Goal: Task Accomplishment & Management: Complete application form

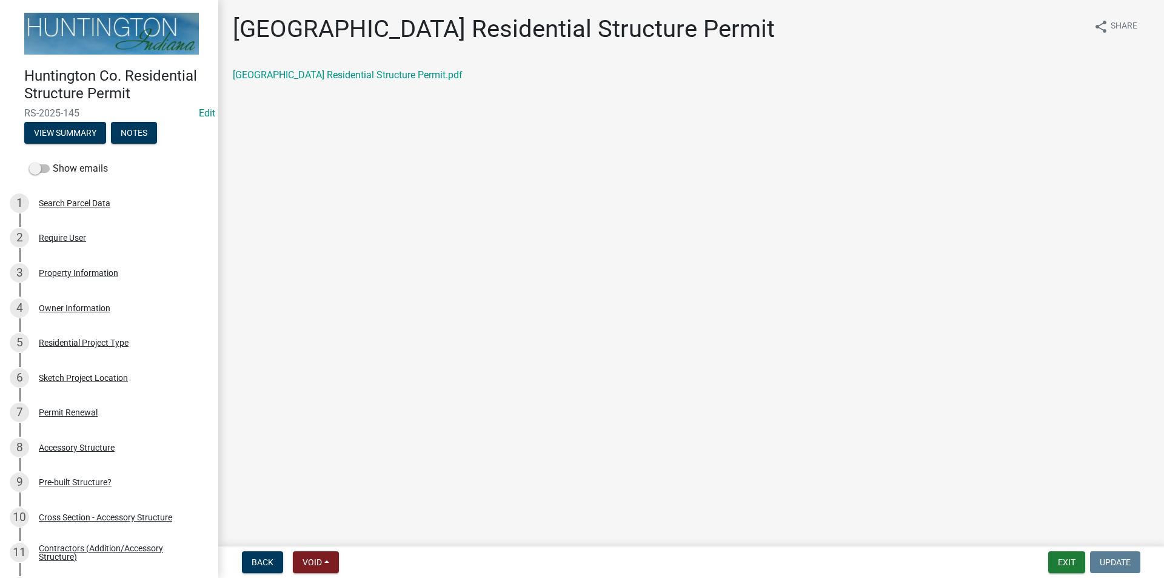
scroll to position [696, 0]
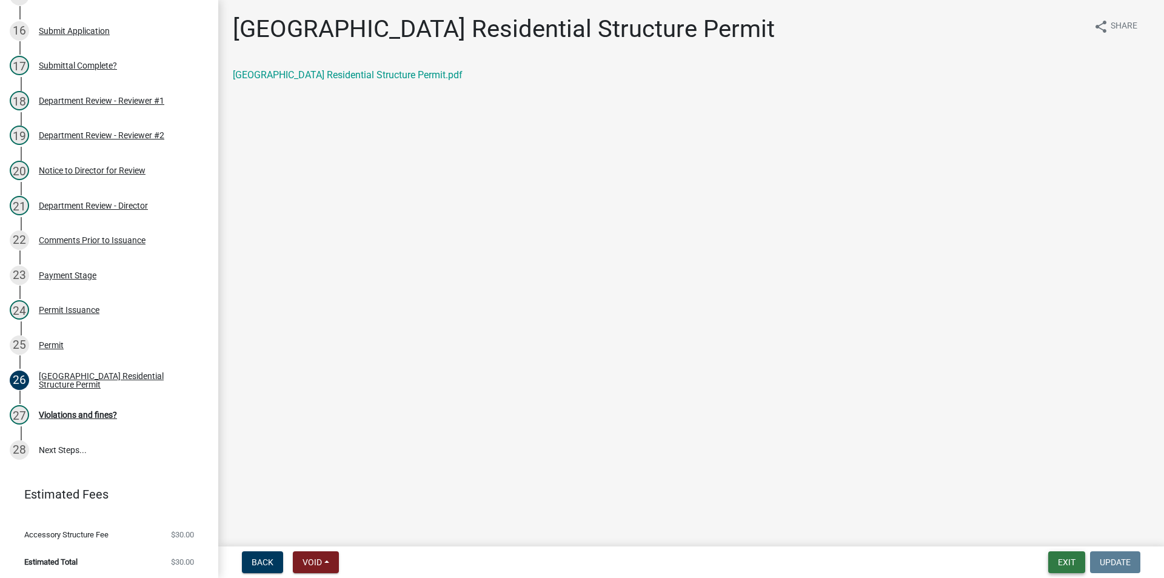
click at [1071, 563] on button "Exit" at bounding box center [1066, 562] width 37 height 22
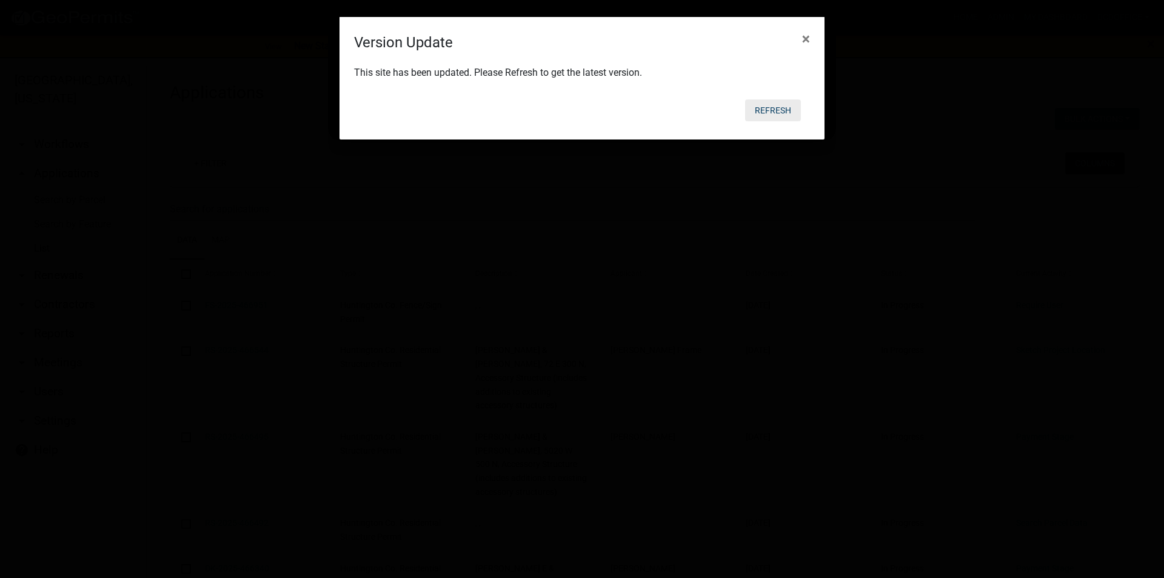
click at [759, 107] on button "Refresh" at bounding box center [773, 110] width 56 height 22
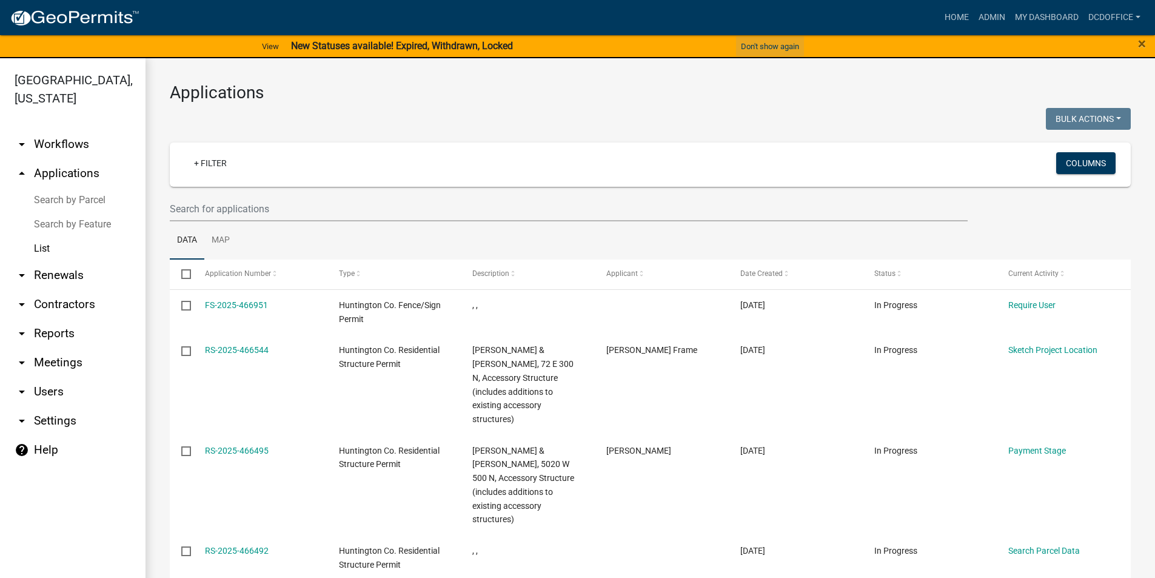
click at [761, 49] on button "Don't show again" at bounding box center [770, 46] width 68 height 20
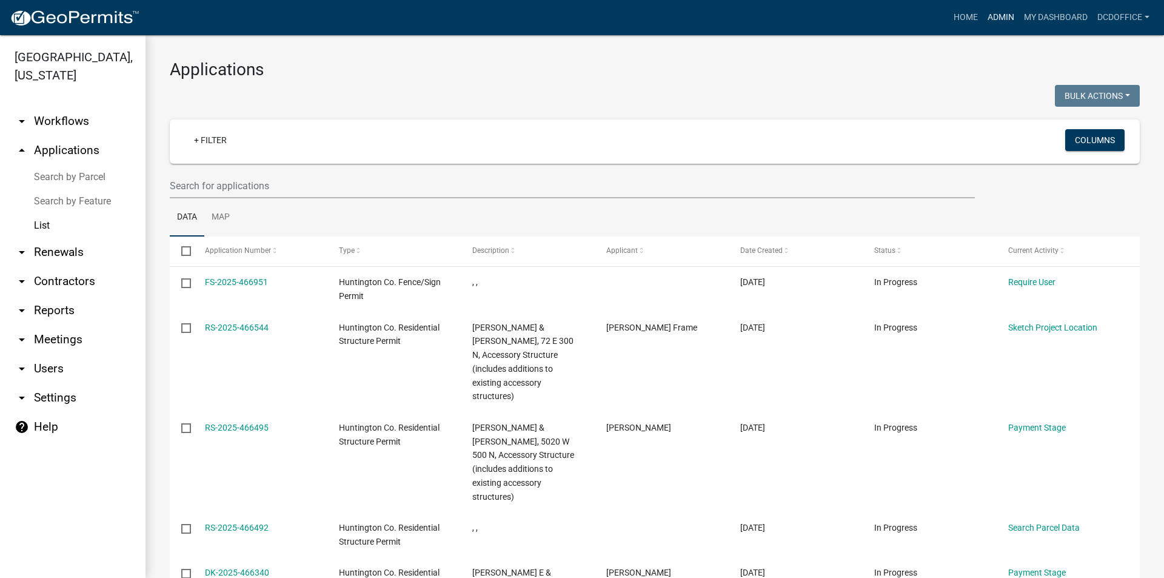
click at [1004, 13] on link "Admin" at bounding box center [1001, 17] width 36 height 23
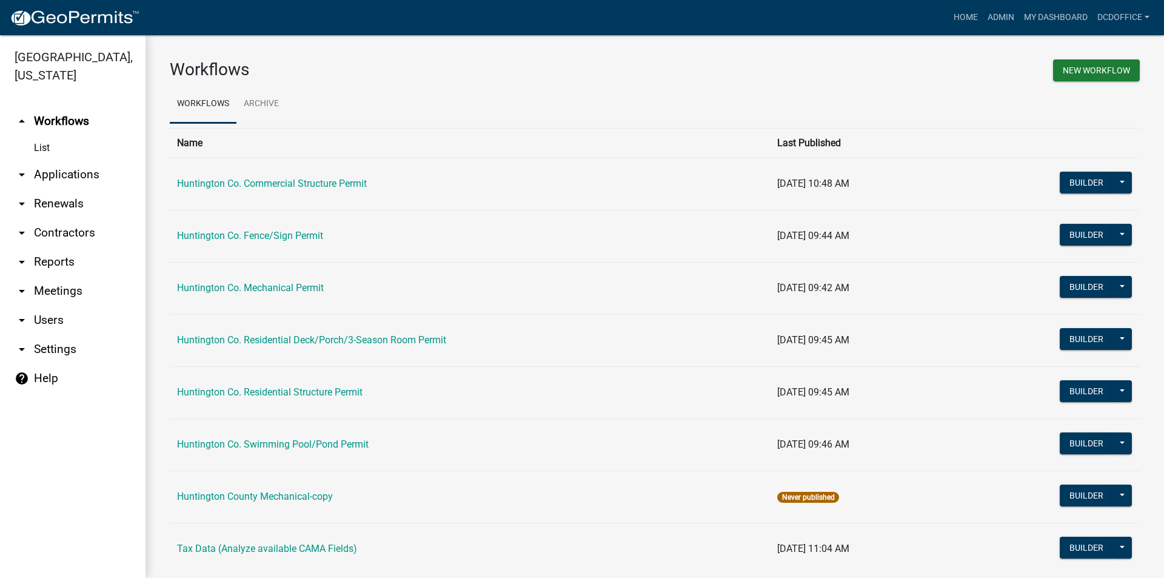
click at [45, 174] on link "arrow_drop_down Applications" at bounding box center [72, 174] width 145 height 29
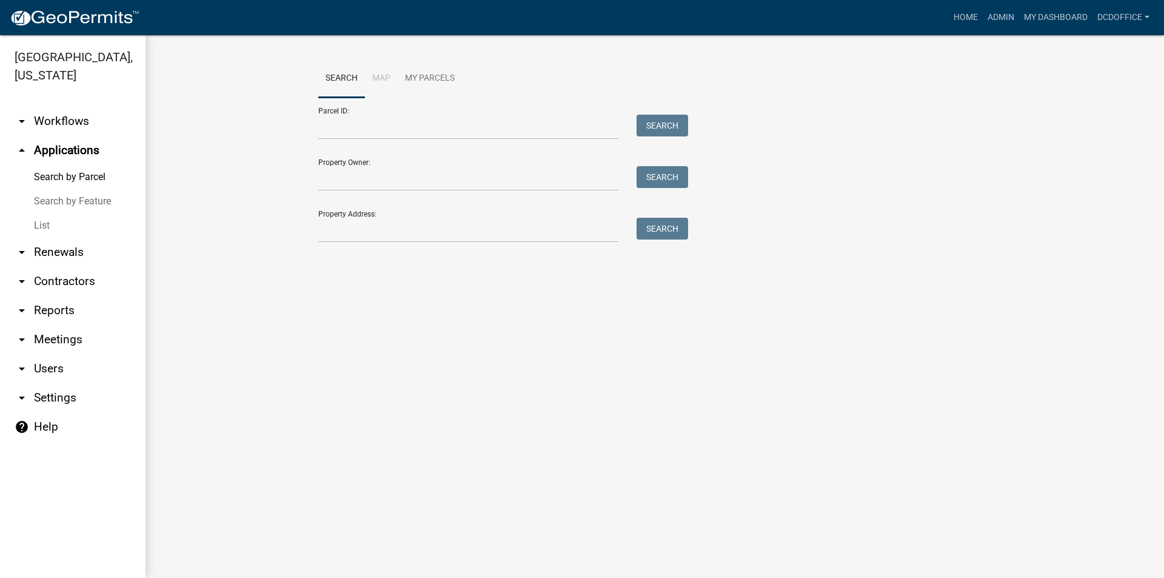
click at [53, 21] on img at bounding box center [75, 18] width 130 height 18
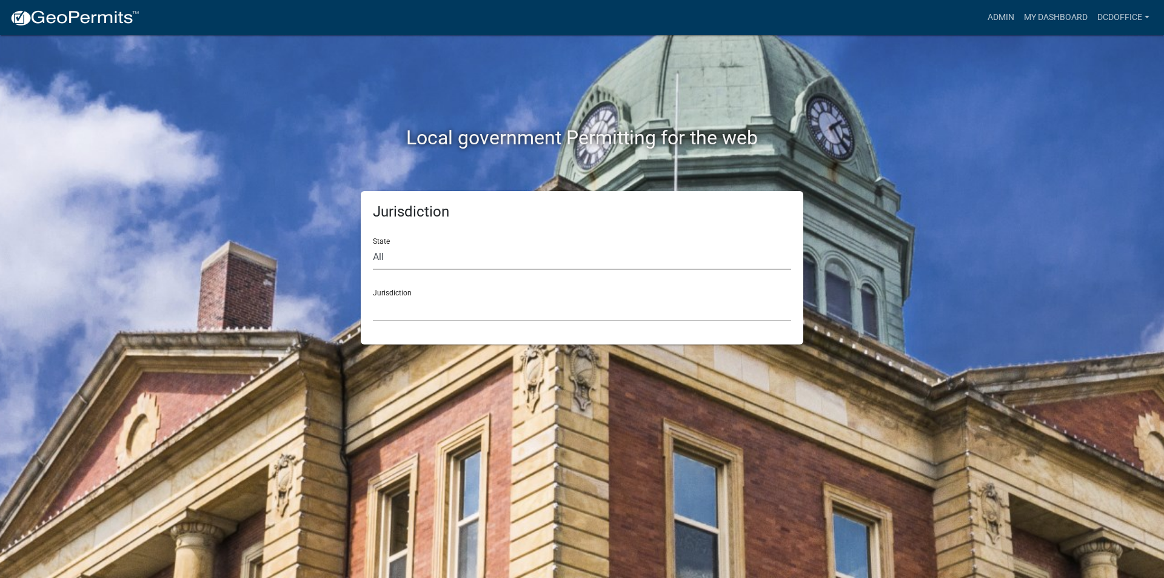
click at [386, 256] on select "All [US_STATE] [US_STATE] [US_STATE] [US_STATE] [US_STATE] [US_STATE] [US_STATE…" at bounding box center [582, 257] width 418 height 25
select select "[US_STATE]"
click at [373, 245] on select "All [US_STATE] [US_STATE] [US_STATE] [US_STATE] [US_STATE] [US_STATE] [US_STATE…" at bounding box center [582, 257] width 418 height 25
click at [386, 317] on select "City of [GEOGRAPHIC_DATA], [US_STATE] City of [GEOGRAPHIC_DATA], [US_STATE] Cit…" at bounding box center [582, 308] width 418 height 25
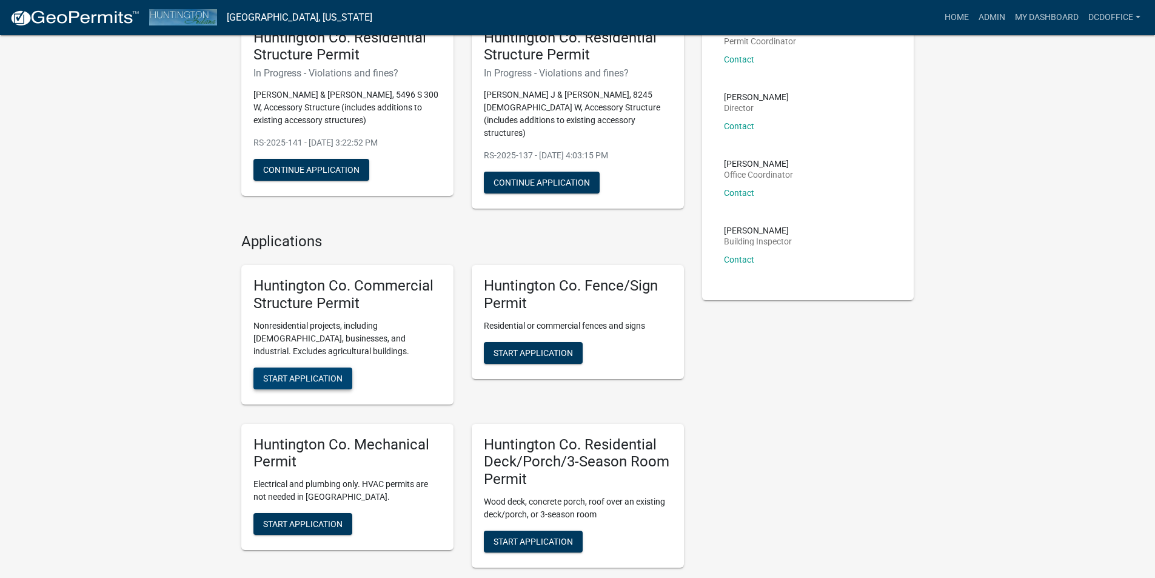
scroll to position [121, 0]
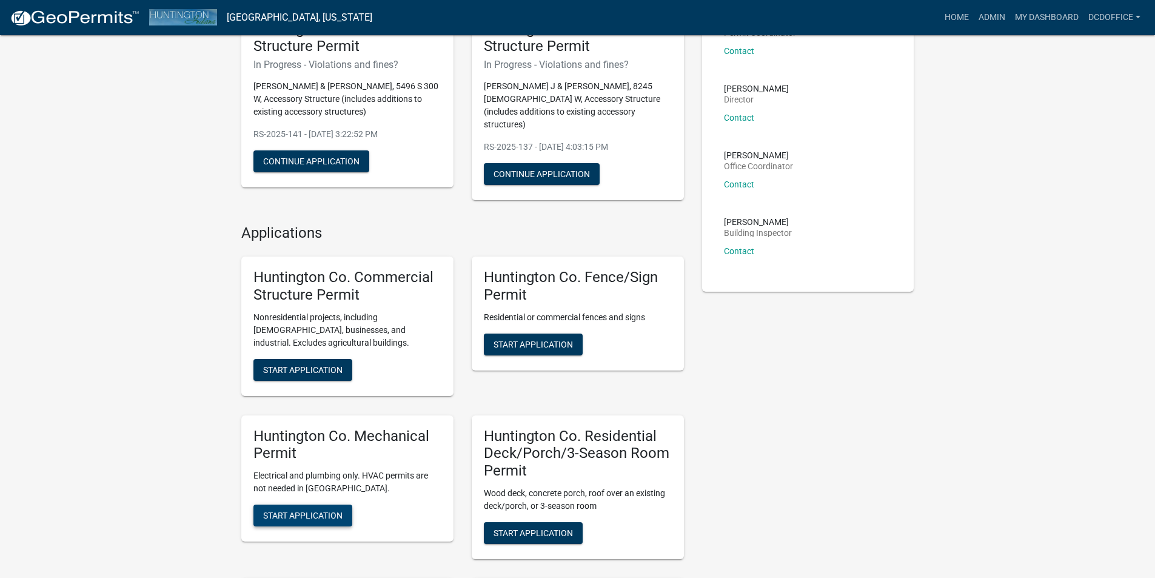
click at [305, 510] on span "Start Application" at bounding box center [302, 515] width 79 height 10
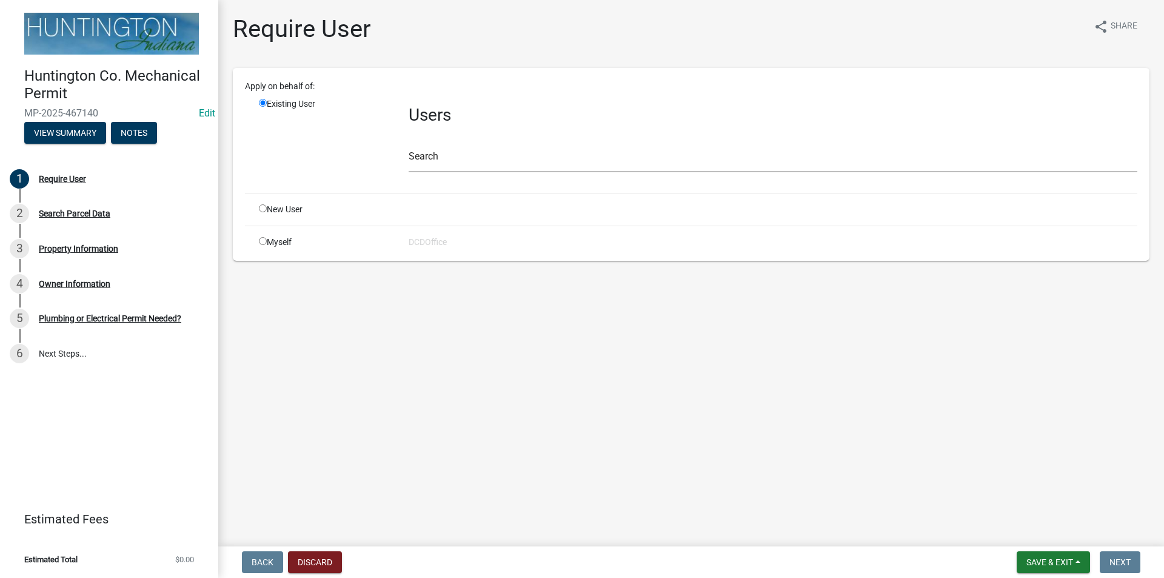
click at [261, 244] on input "radio" at bounding box center [263, 241] width 8 height 8
radio input "true"
radio input "false"
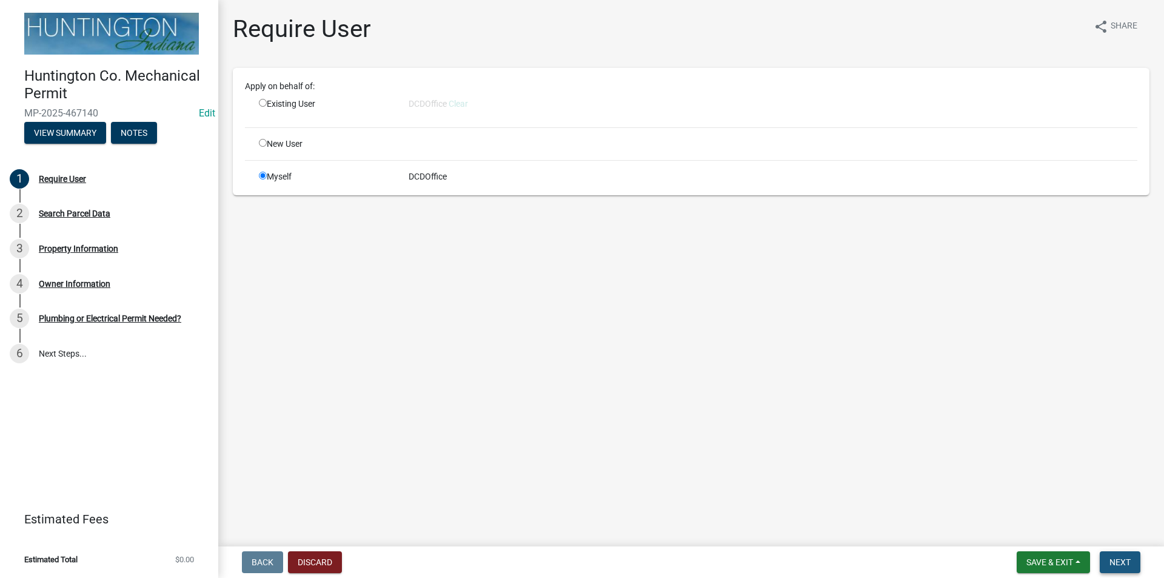
click at [1136, 558] on button "Next" at bounding box center [1120, 562] width 41 height 22
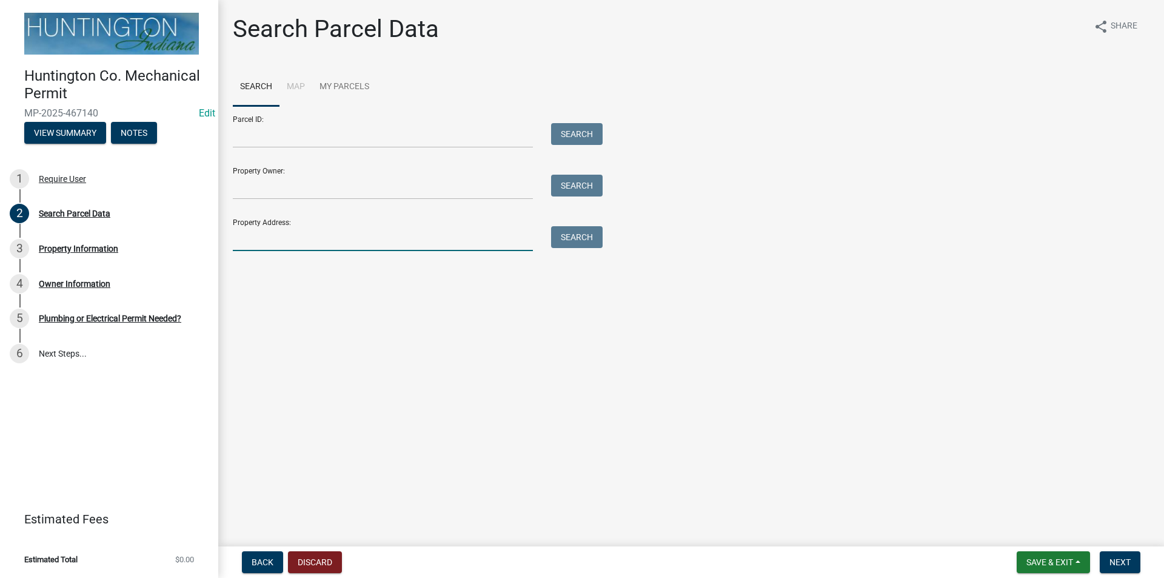
click at [324, 242] on input "Property Address:" at bounding box center [383, 238] width 300 height 25
type input "6323"
click at [564, 237] on button "Search" at bounding box center [577, 237] width 52 height 22
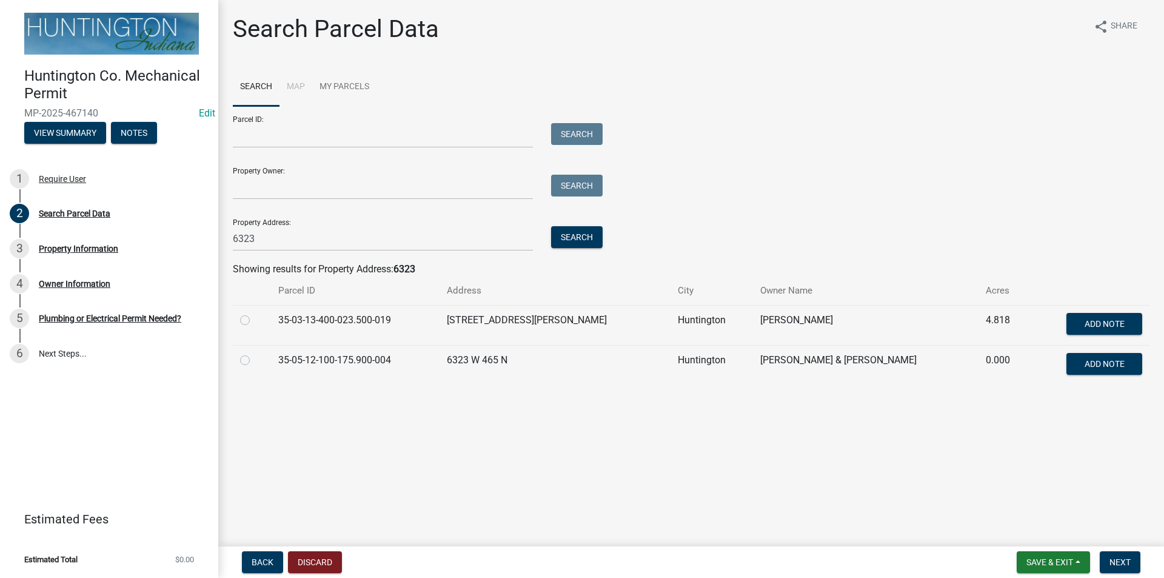
click at [255, 313] on label at bounding box center [255, 313] width 0 height 0
click at [255, 321] on input "radio" at bounding box center [259, 317] width 8 height 8
radio input "true"
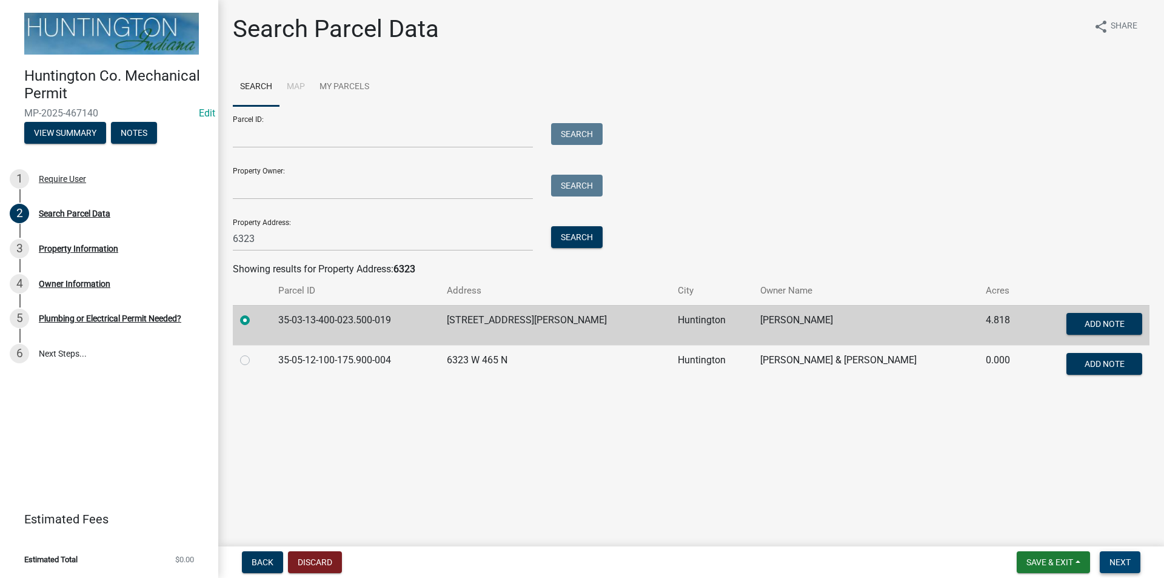
click at [1127, 566] on span "Next" at bounding box center [1119, 562] width 21 height 10
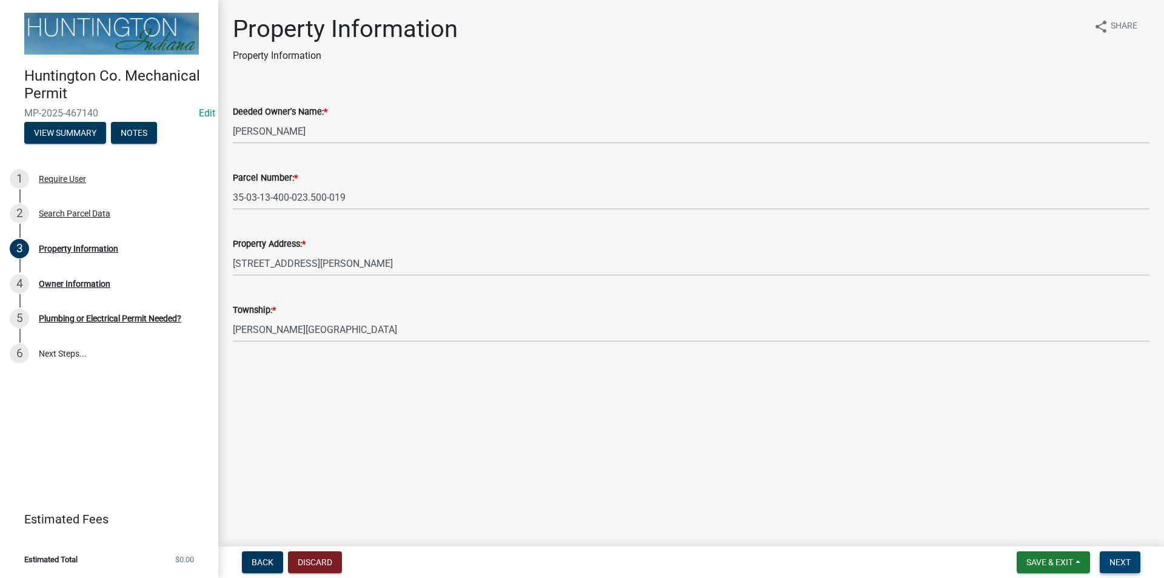
click at [1127, 566] on span "Next" at bounding box center [1119, 562] width 21 height 10
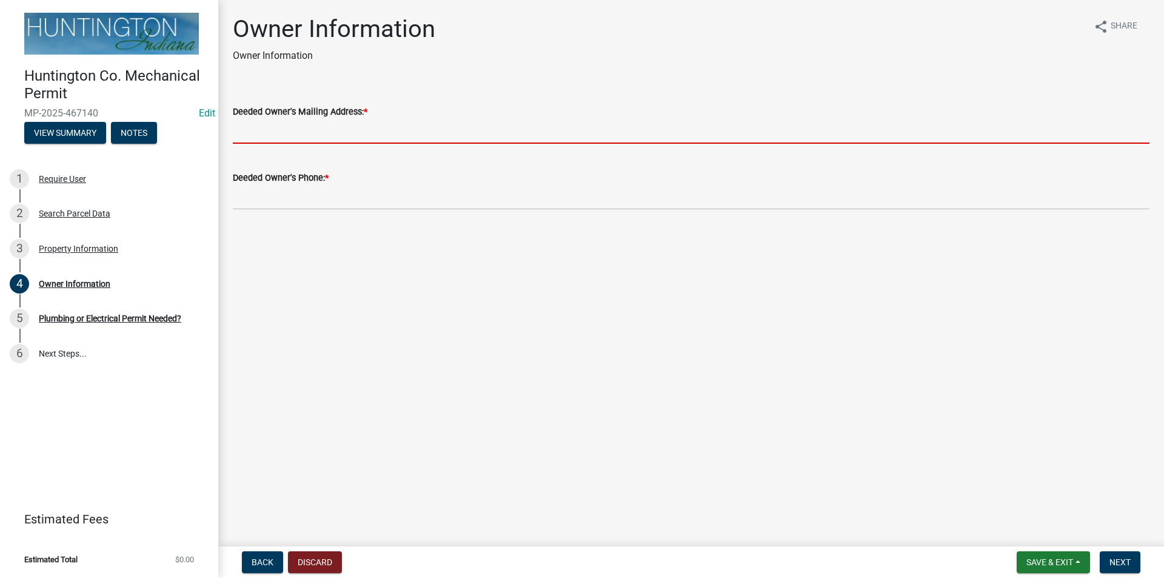
click at [256, 138] on input "Deeded Owner's Mailing Address: *" at bounding box center [691, 131] width 916 height 25
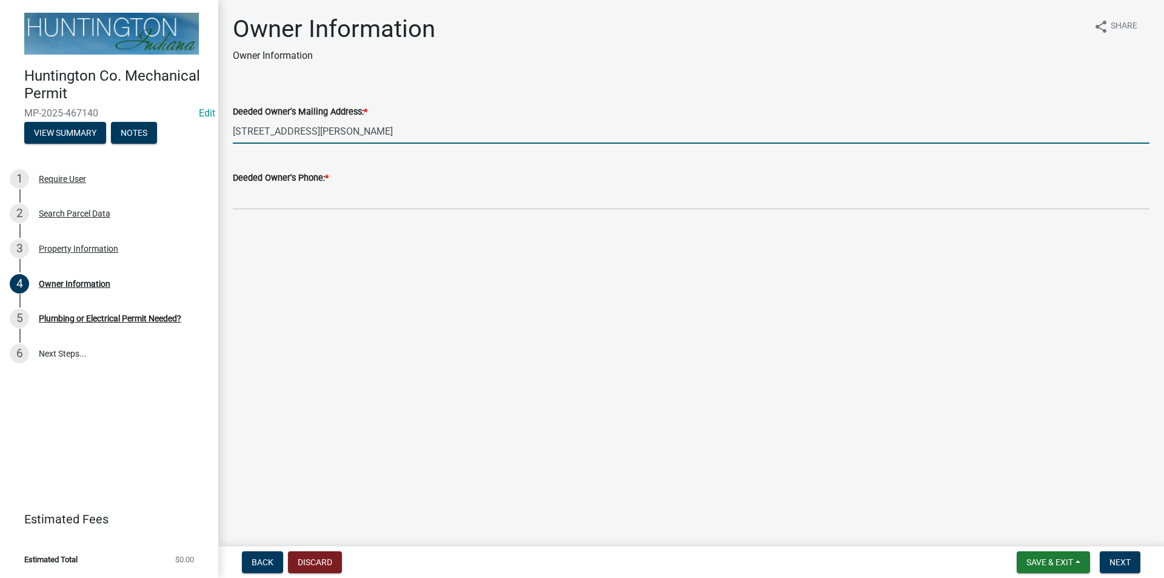
type input "[STREET_ADDRESS][PERSON_NAME]"
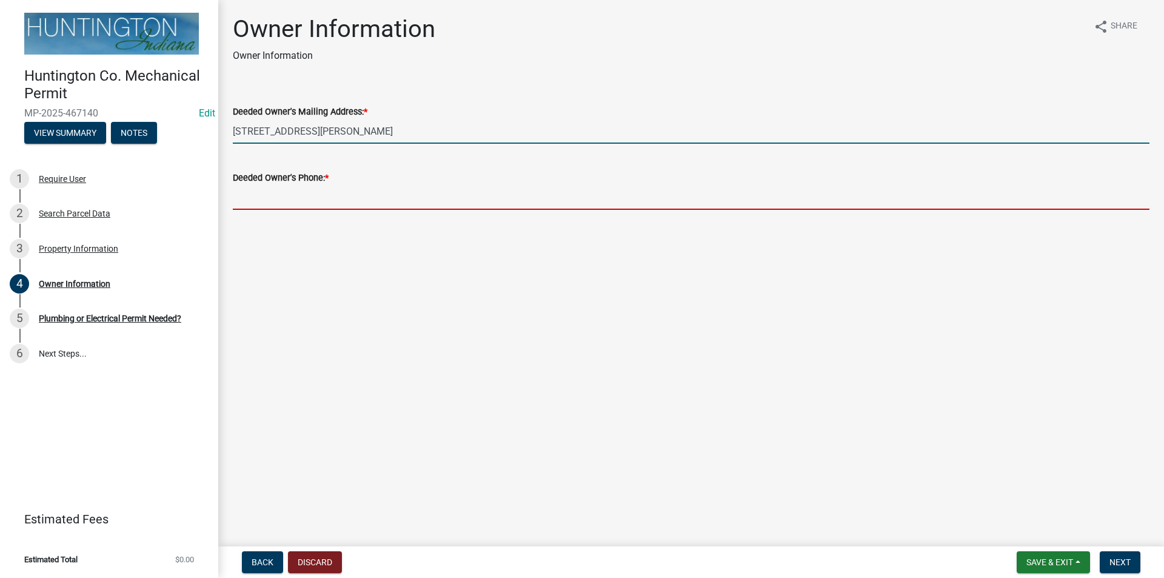
click at [245, 201] on input "Deeded Owner's Phone: *" at bounding box center [691, 197] width 916 height 25
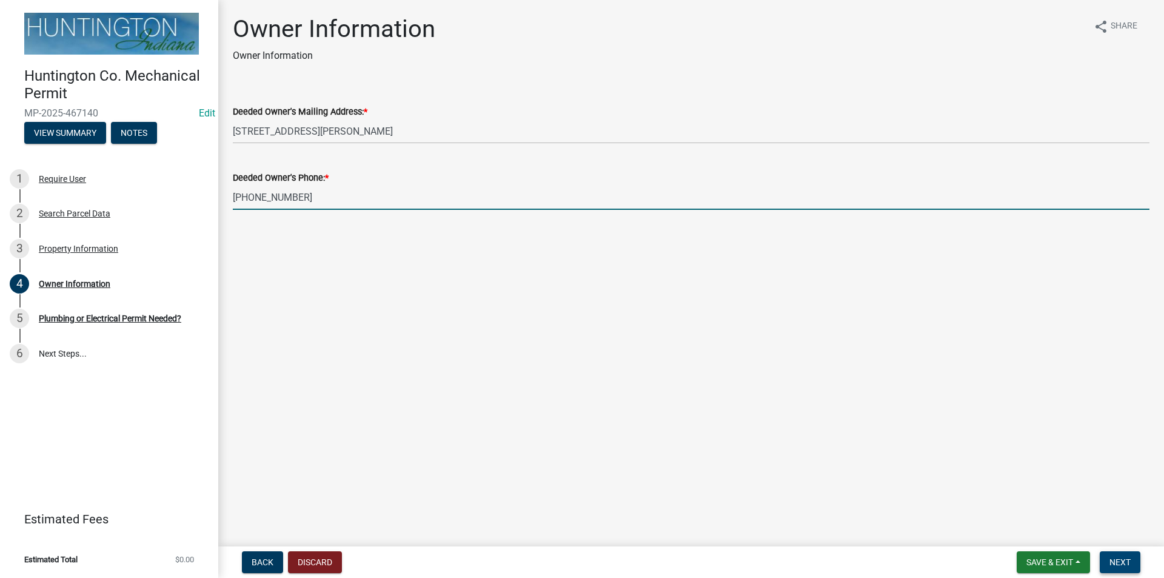
type input "[PHONE_NUMBER]"
click at [1110, 562] on span "Next" at bounding box center [1119, 562] width 21 height 10
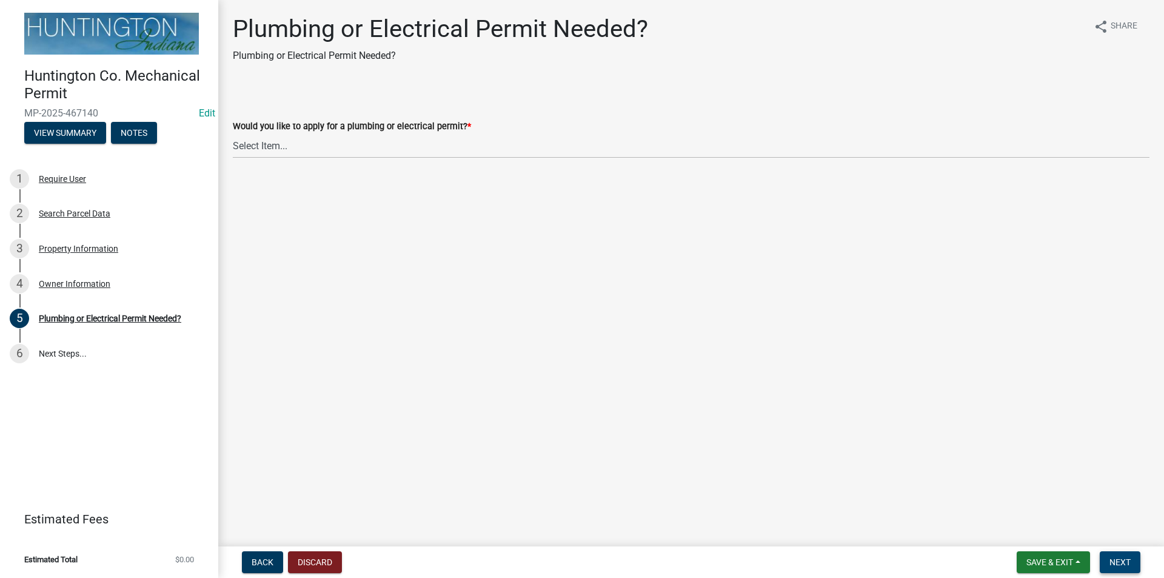
click at [1110, 562] on span "Next" at bounding box center [1119, 562] width 21 height 10
click at [255, 147] on select "Select Item... plumbing electrical" at bounding box center [691, 145] width 916 height 25
click at [233, 133] on select "Select Item... plumbing electrical" at bounding box center [691, 145] width 916 height 25
select select "82bdcc69-8734-43af-a4fa-e76f8d275e41"
click at [1121, 567] on button "Next" at bounding box center [1120, 562] width 41 height 22
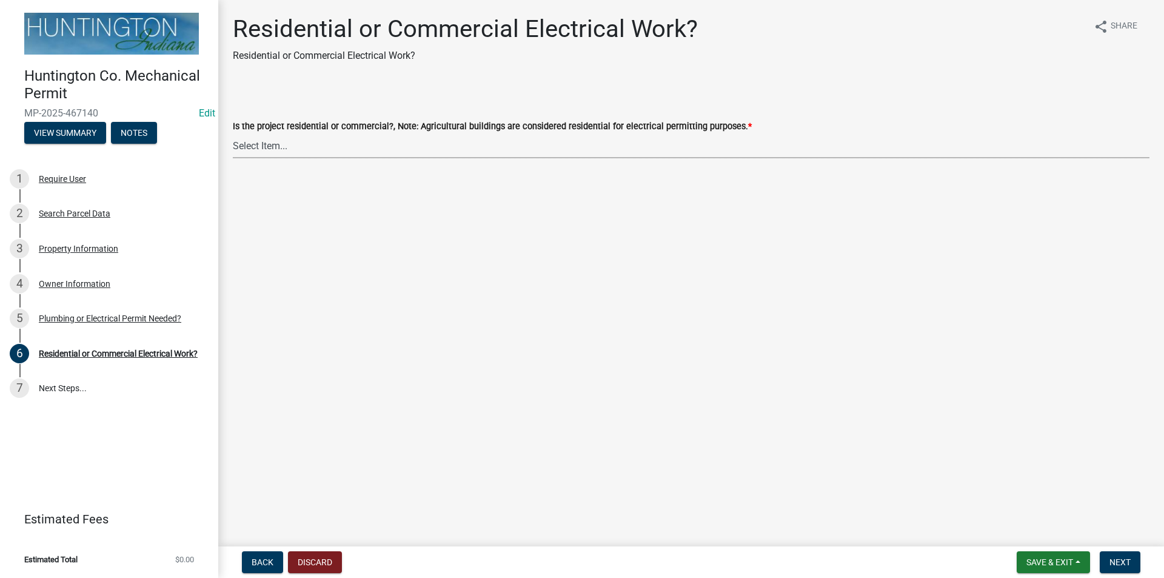
click at [258, 143] on select "Select Item... Residential Commercial" at bounding box center [691, 145] width 916 height 25
click at [233, 133] on select "Select Item... Residential Commercial" at bounding box center [691, 145] width 916 height 25
select select "3db72f89-ebf7-44a2-a43c-36ed77a05272"
click at [1126, 564] on span "Next" at bounding box center [1119, 562] width 21 height 10
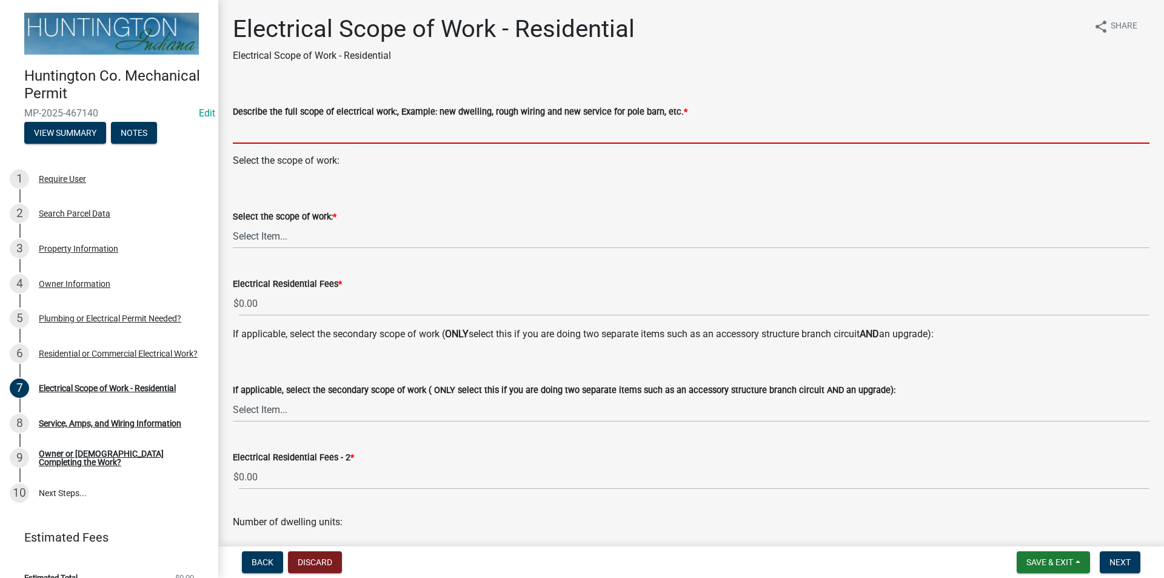
click at [265, 135] on input "Describe the full scope of electrical work:, Example: new dwelling, rough wirin…" at bounding box center [691, 131] width 916 height 25
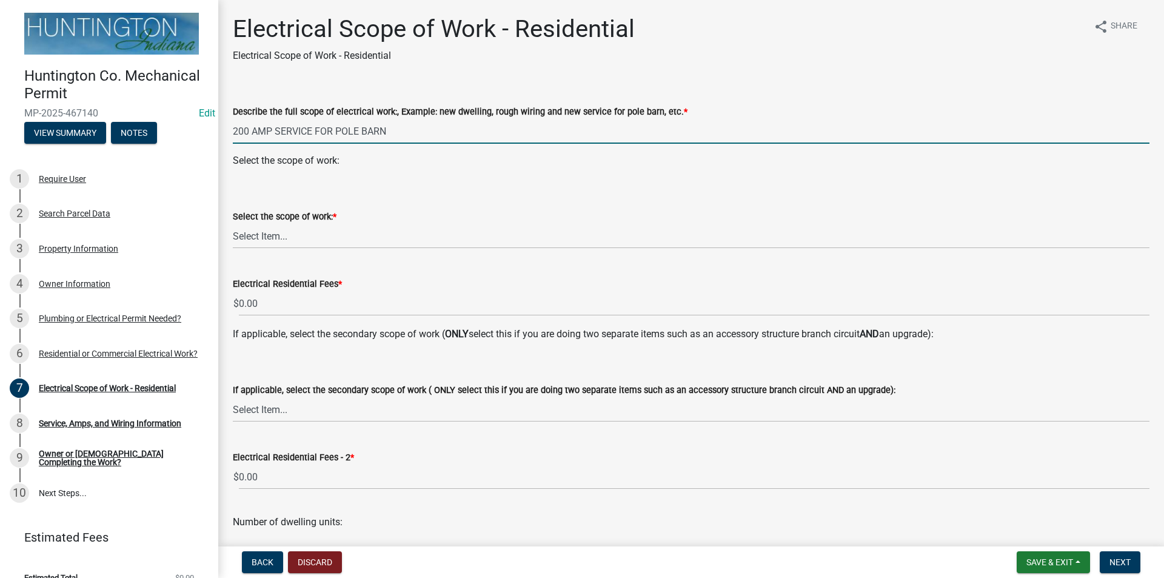
type input "200 AMP SERVICE FOR POLE BARN"
click at [261, 241] on select "Select Item... New Service (new meter base installation) Upgrade (includes relo…" at bounding box center [691, 236] width 916 height 25
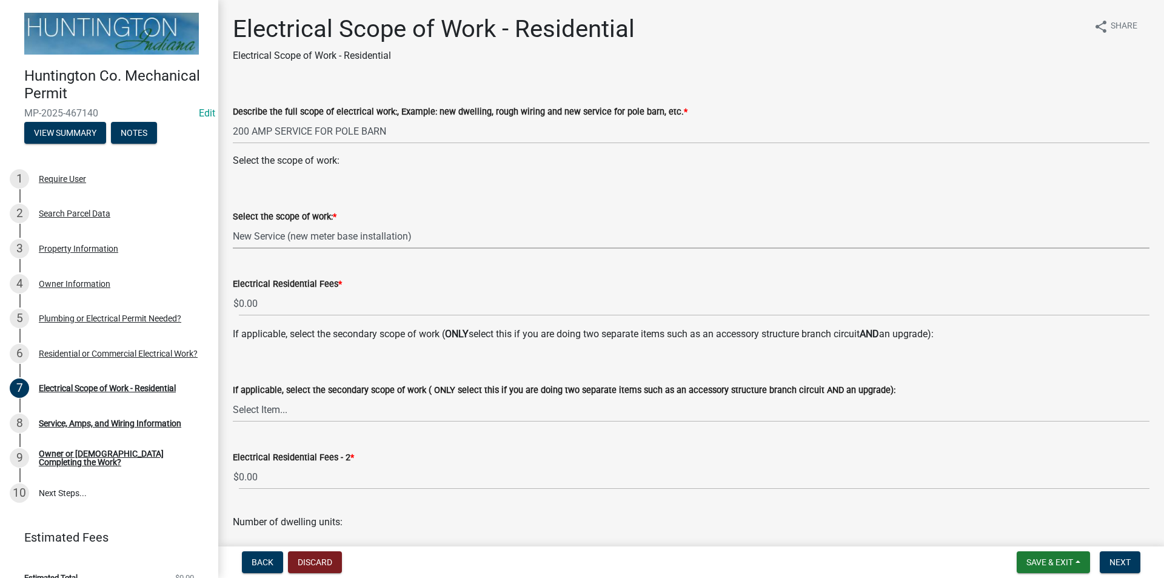
click at [233, 224] on select "Select Item... New Service (new meter base installation) Upgrade (includes relo…" at bounding box center [691, 236] width 916 height 25
select select "9bdb09e1-e356-4221-9288-64288f1bde99"
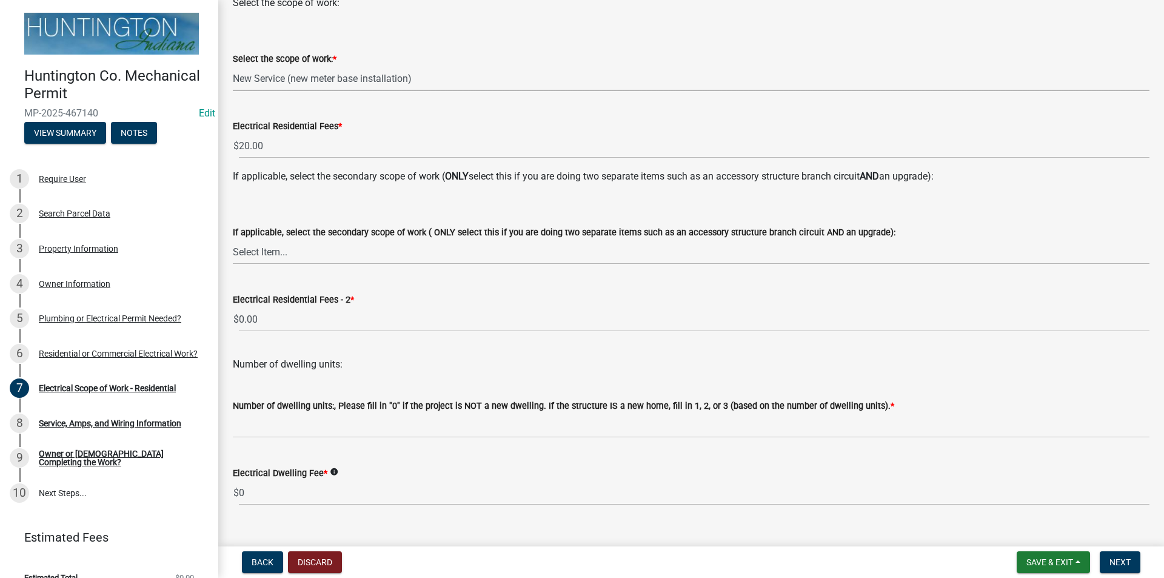
scroll to position [179, 0]
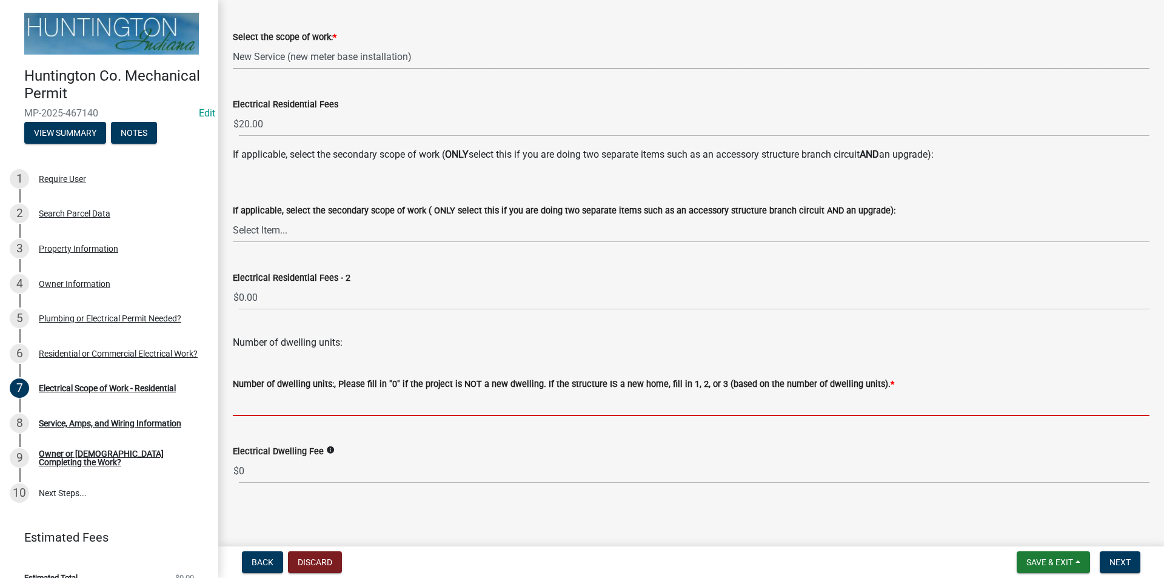
click at [291, 404] on input "text" at bounding box center [691, 403] width 916 height 25
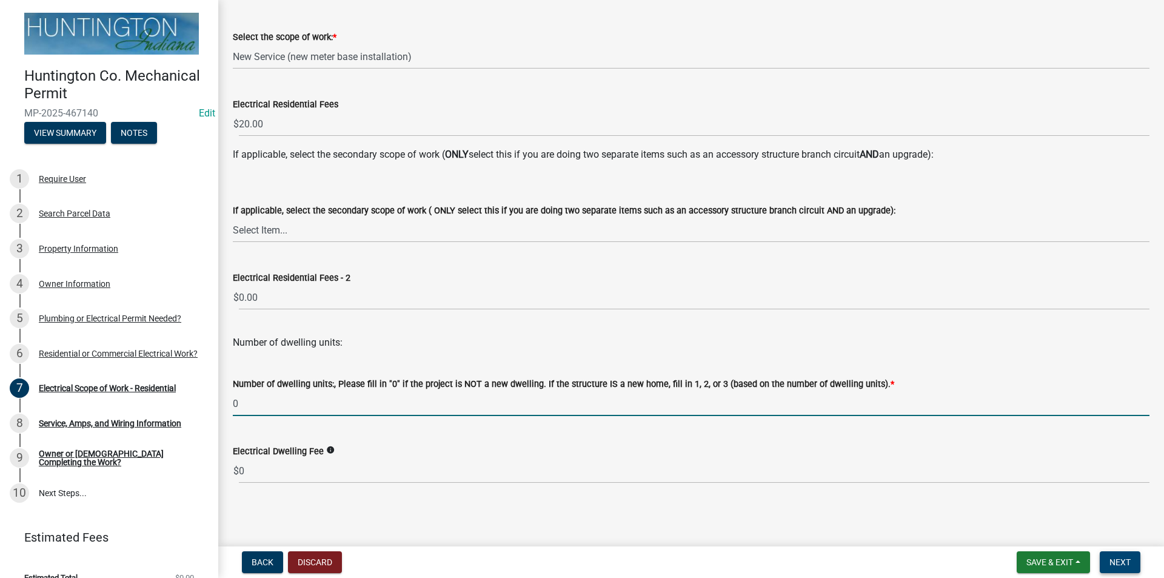
type input "0"
click at [1110, 556] on button "Next" at bounding box center [1120, 562] width 41 height 22
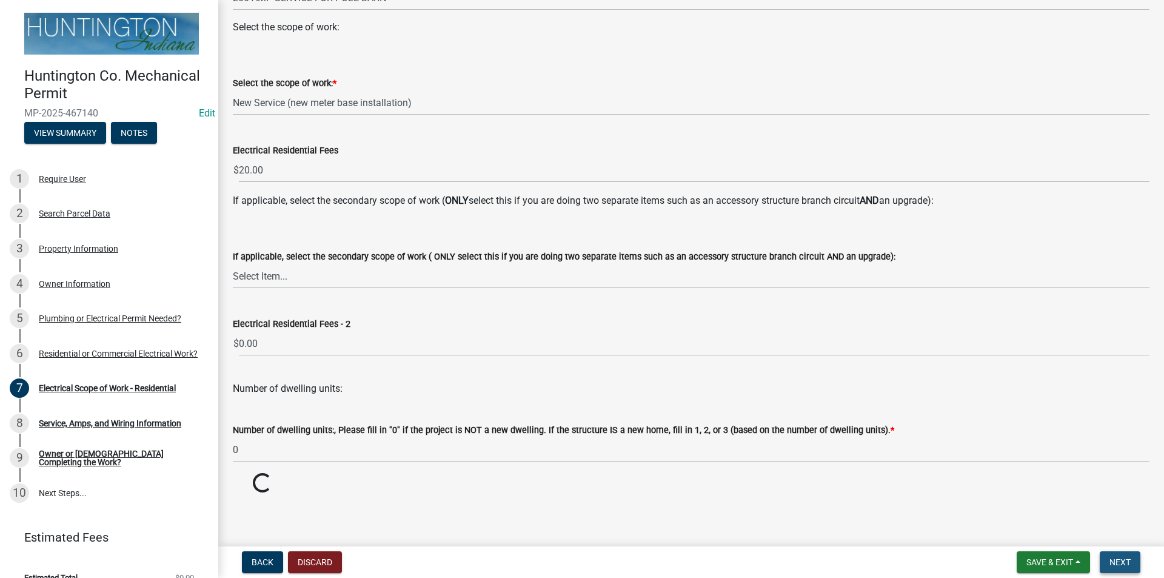
scroll to position [133, 0]
click at [1110, 556] on button "Next" at bounding box center [1120, 562] width 41 height 22
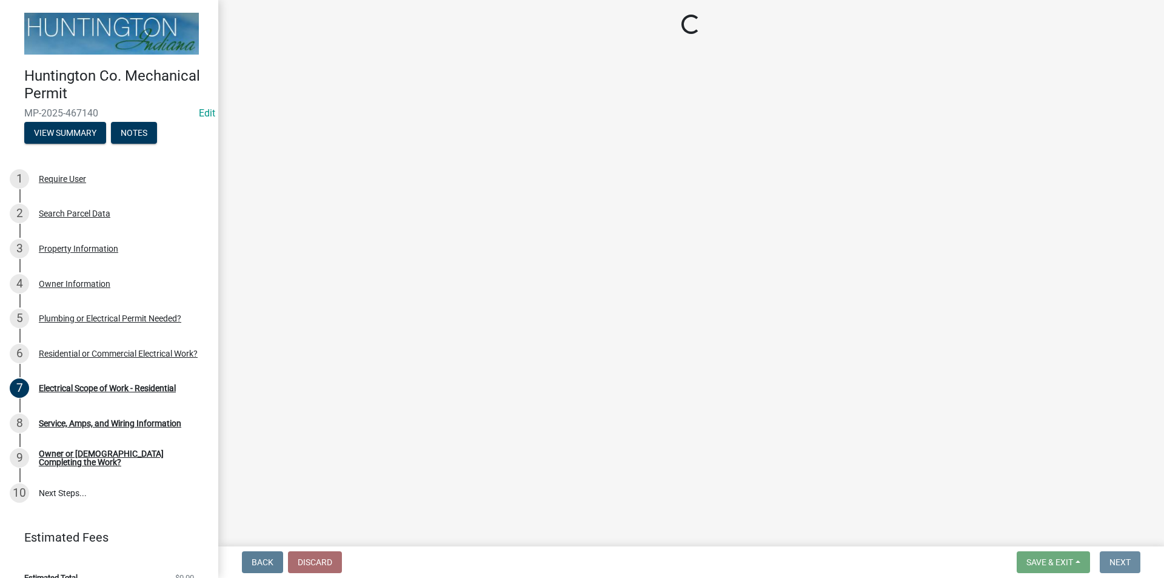
scroll to position [0, 0]
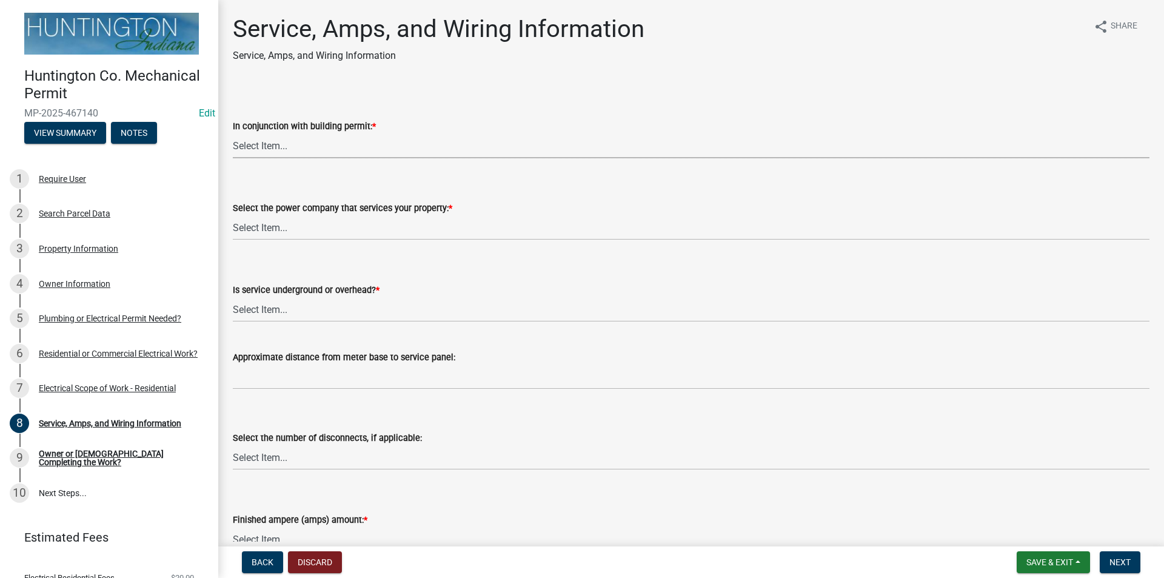
click at [253, 143] on select "Select Item... Yes No" at bounding box center [691, 145] width 916 height 25
click at [233, 133] on select "Select Item... Yes No" at bounding box center [691, 145] width 916 height 25
select select "b5401265-710a-437d-bfc0-f060779c66cc"
click at [272, 232] on select "Select Item... Duke Energy Northeastern REMC Wabash County REMC [PERSON_NAME] U…" at bounding box center [691, 227] width 916 height 25
click at [233, 215] on select "Select Item... Duke Energy Northeastern REMC Wabash County REMC [PERSON_NAME] U…" at bounding box center [691, 227] width 916 height 25
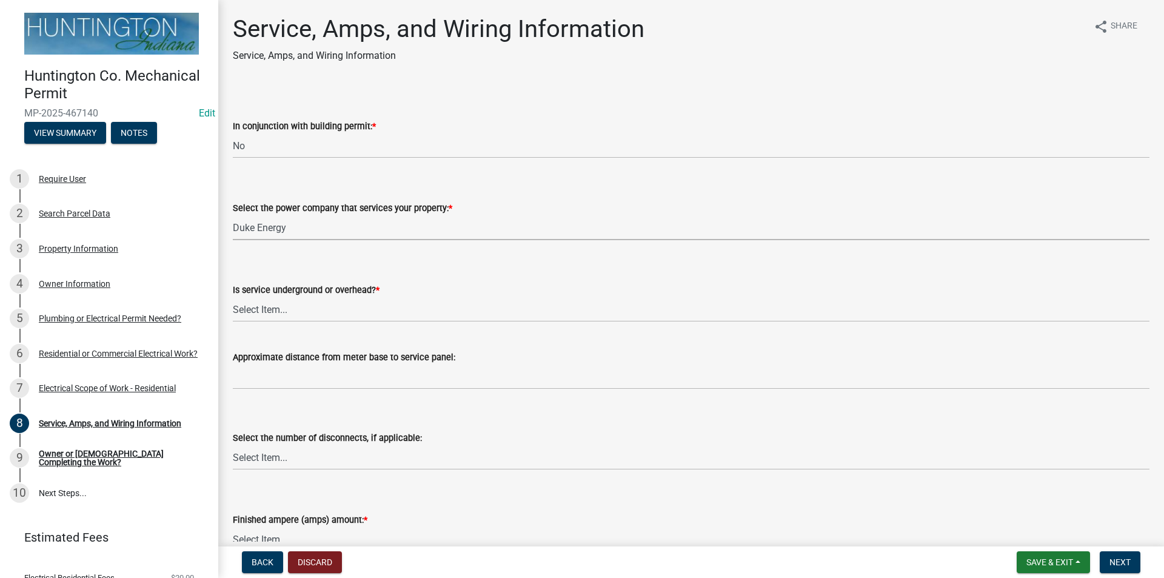
select select "86d62ac7-5622-45a6-b031-aaeffb271793"
click at [264, 308] on select "Select Item... Underground Overhead" at bounding box center [691, 309] width 916 height 25
click at [233, 297] on select "Select Item... Underground Overhead" at bounding box center [691, 309] width 916 height 25
select select "ae88532c-6f26-494f-9fbf-7b0ffd7225c9"
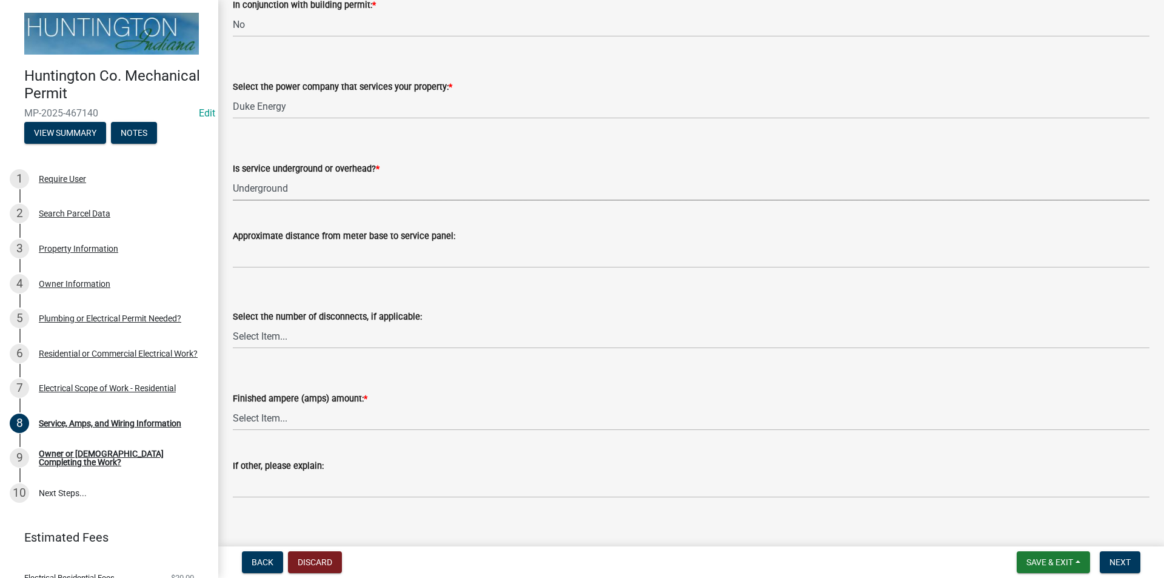
scroll to position [182, 0]
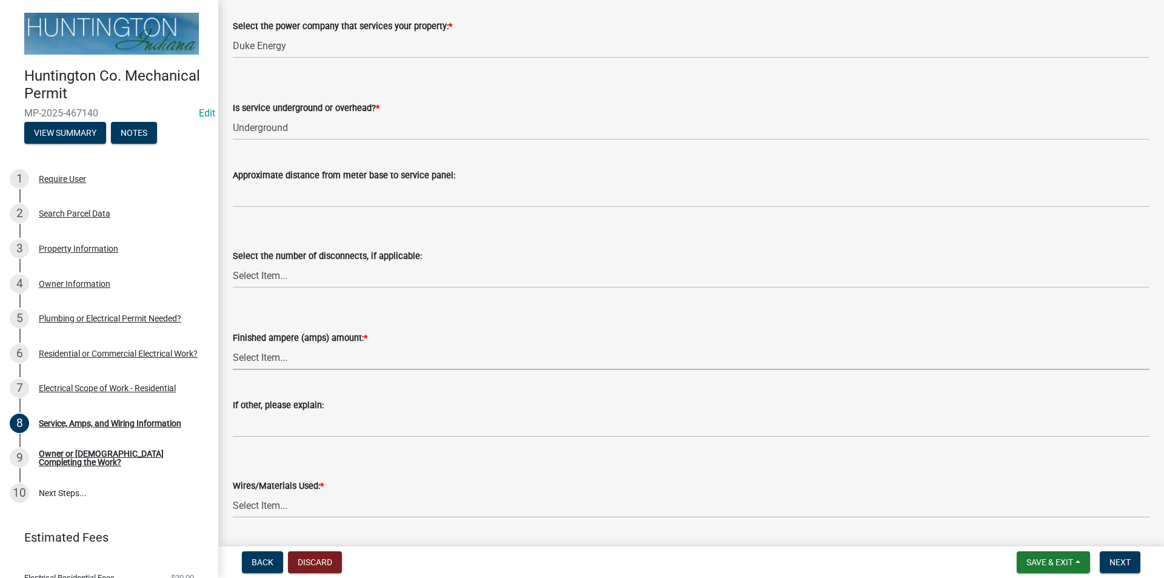
click at [268, 359] on select "Select Item... 100 amp 200 amp 400 amp other" at bounding box center [691, 357] width 916 height 25
click at [233, 345] on select "Select Item... 100 amp 200 amp 400 amp other" at bounding box center [691, 357] width 916 height 25
select select "77917e57-3373-4527-be00-46cfa300debe"
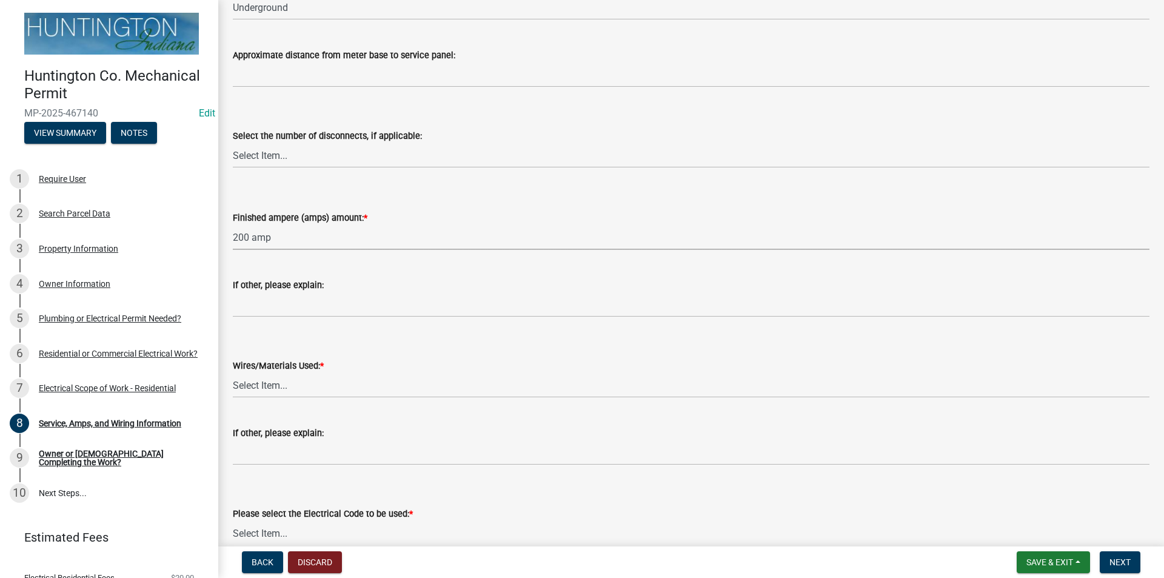
scroll to position [303, 0]
click at [253, 381] on select "Select Item... 2 AWG Aluminum 4 AWG Copper 2-4/0 or 1-1/0 Aluminum 2/0 Copper 2…" at bounding box center [691, 384] width 916 height 25
click at [233, 372] on select "Select Item... 2 AWG Aluminum 4 AWG Copper 2-4/0 or 1-1/0 Aluminum 2/0 Copper 2…" at bounding box center [691, 384] width 916 height 25
select select "6b87888a-4deb-48a2-ac11-26351d48ff00"
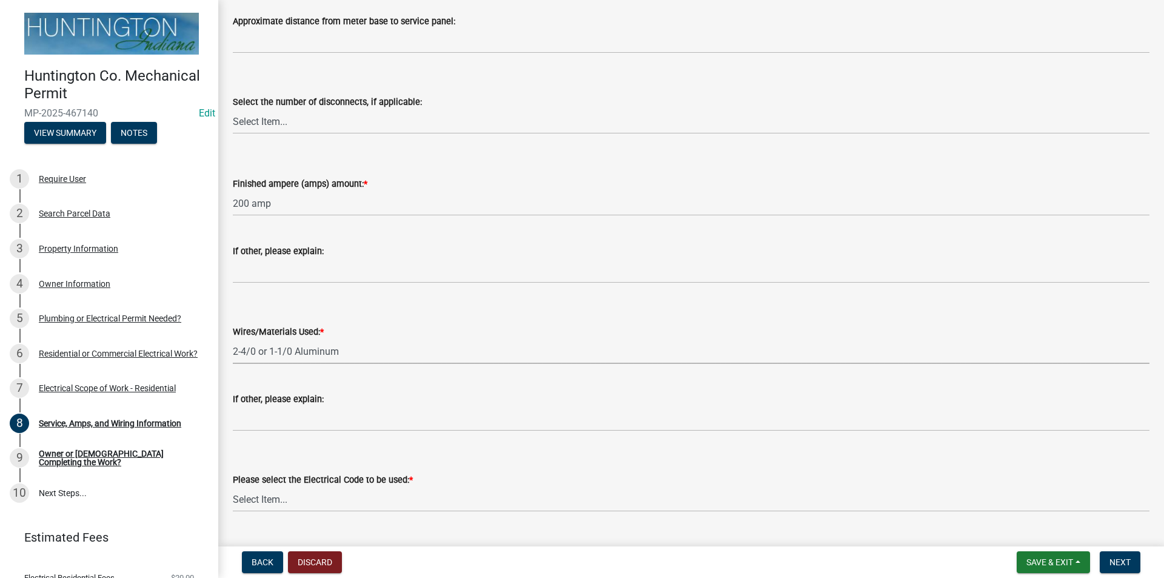
scroll to position [364, 0]
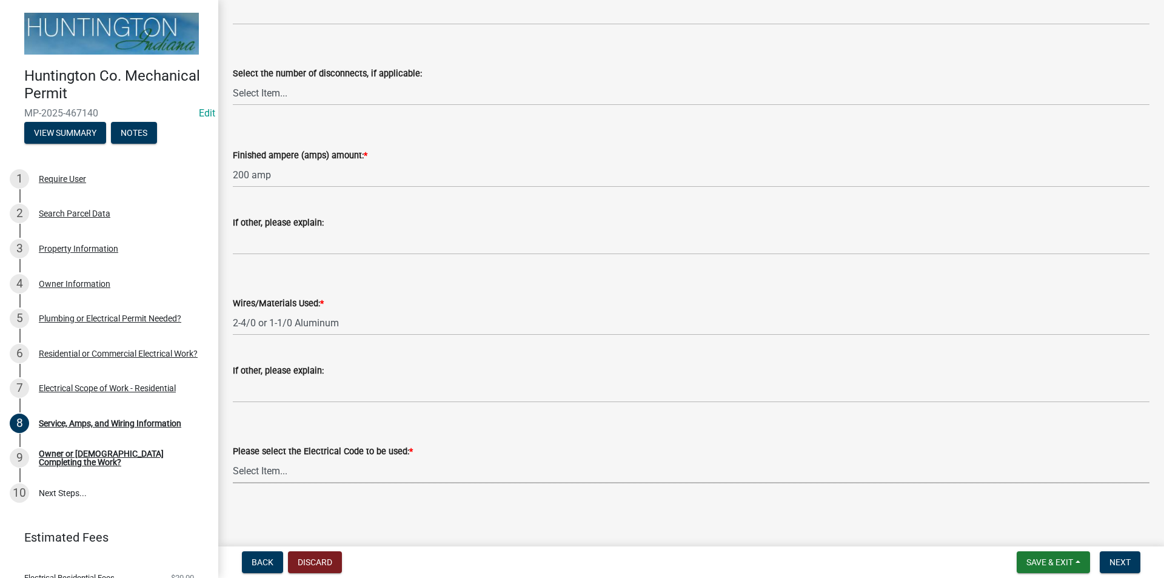
click at [270, 469] on select "Select Item... [US_STATE] Electrical Code One & Two Family Dwelling Code" at bounding box center [691, 470] width 916 height 25
click at [233, 458] on select "Select Item... [US_STATE] Electrical Code One & Two Family Dwelling Code" at bounding box center [691, 470] width 916 height 25
select select "5aeea631-e80a-4ba0-b39f-f5c26114ddfc"
click at [1120, 566] on span "Next" at bounding box center [1119, 562] width 21 height 10
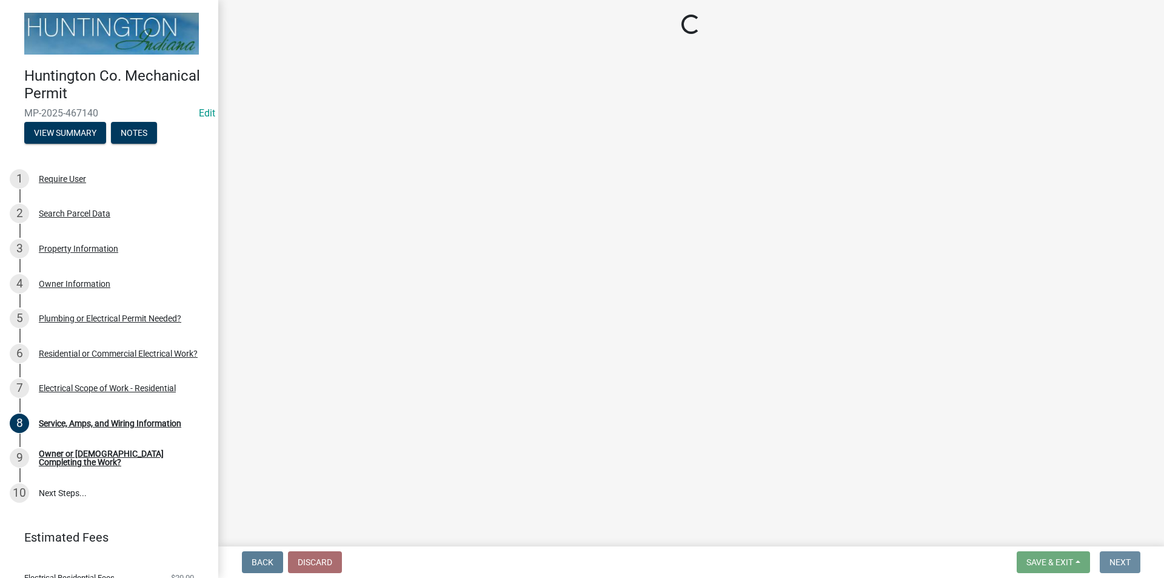
scroll to position [0, 0]
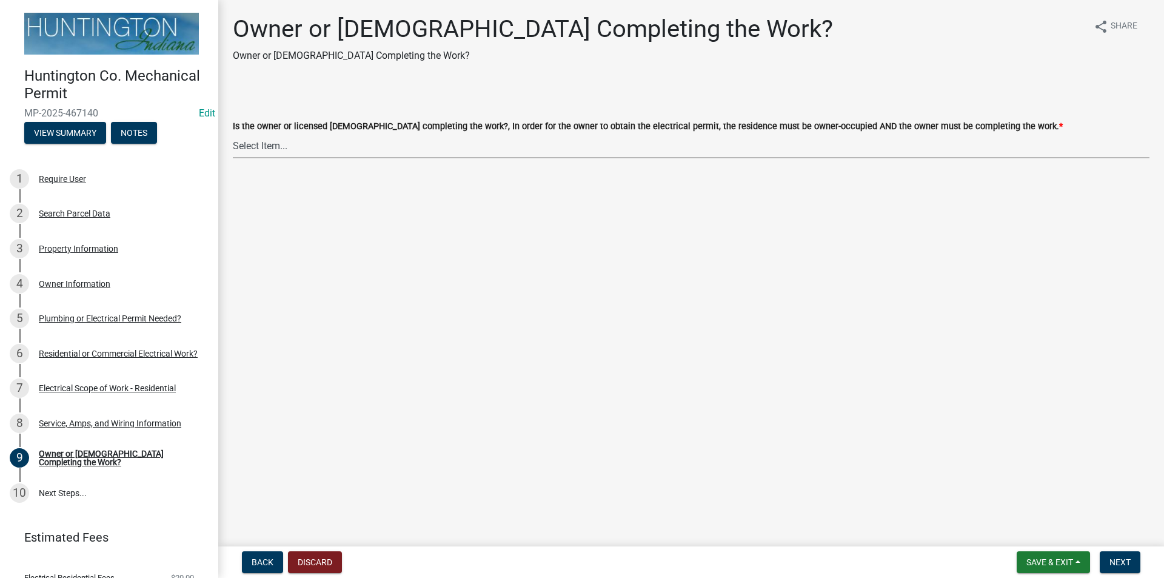
click at [267, 142] on select "Select Item... owner contractor" at bounding box center [691, 145] width 916 height 25
click at [233, 133] on select "Select Item... owner contractor" at bounding box center [691, 145] width 916 height 25
select select "408e0cf4-d53f-4268-b860-e8792218a171"
click at [1126, 556] on button "Next" at bounding box center [1120, 562] width 41 height 22
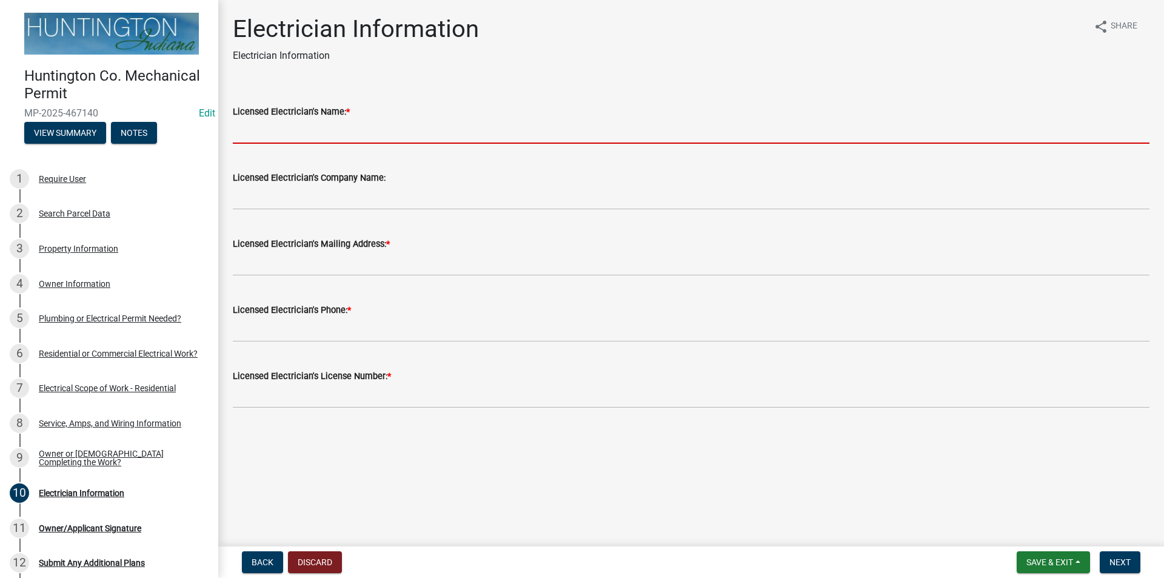
click at [318, 136] on input "Licensed Electrician's Name: *" at bounding box center [691, 131] width 916 height 25
type input "Brain Young"
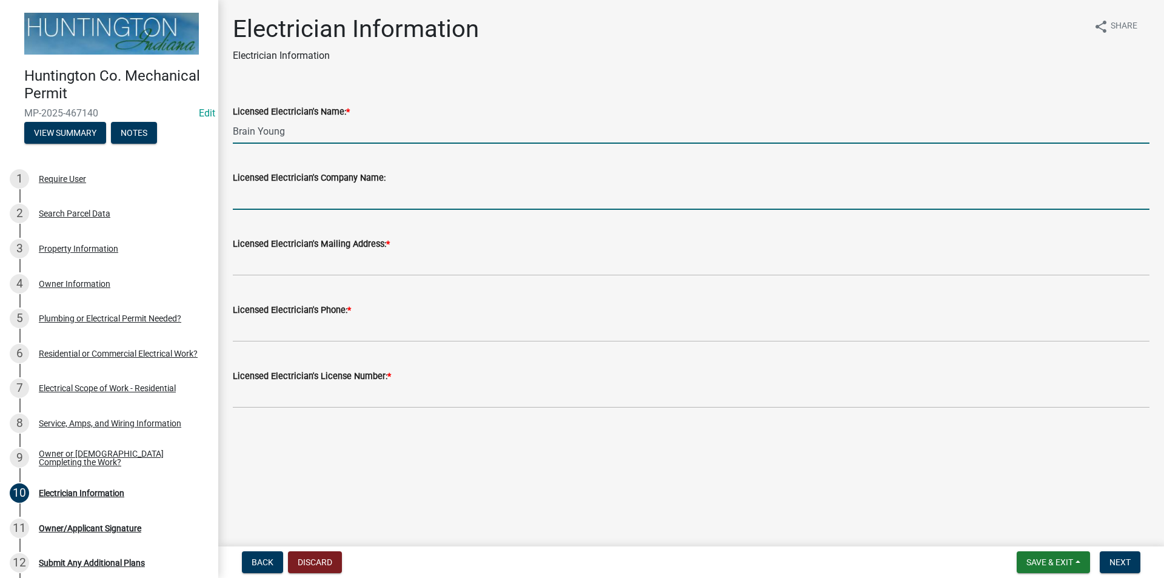
click at [324, 190] on input "Licensed Electrician's Company Name:" at bounding box center [691, 197] width 916 height 25
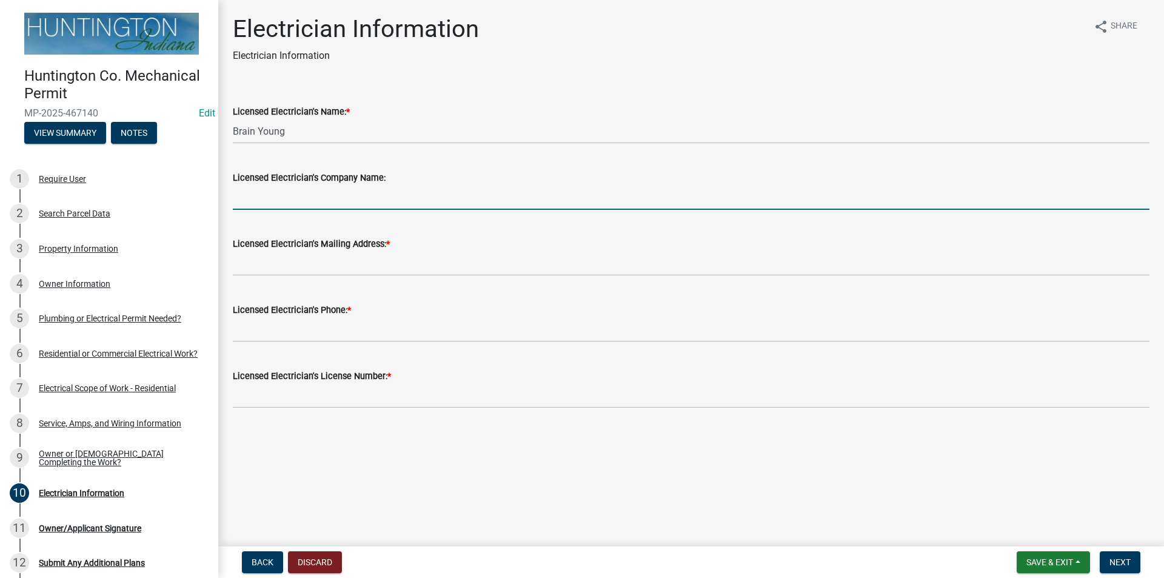
type input "[PERSON_NAME]"
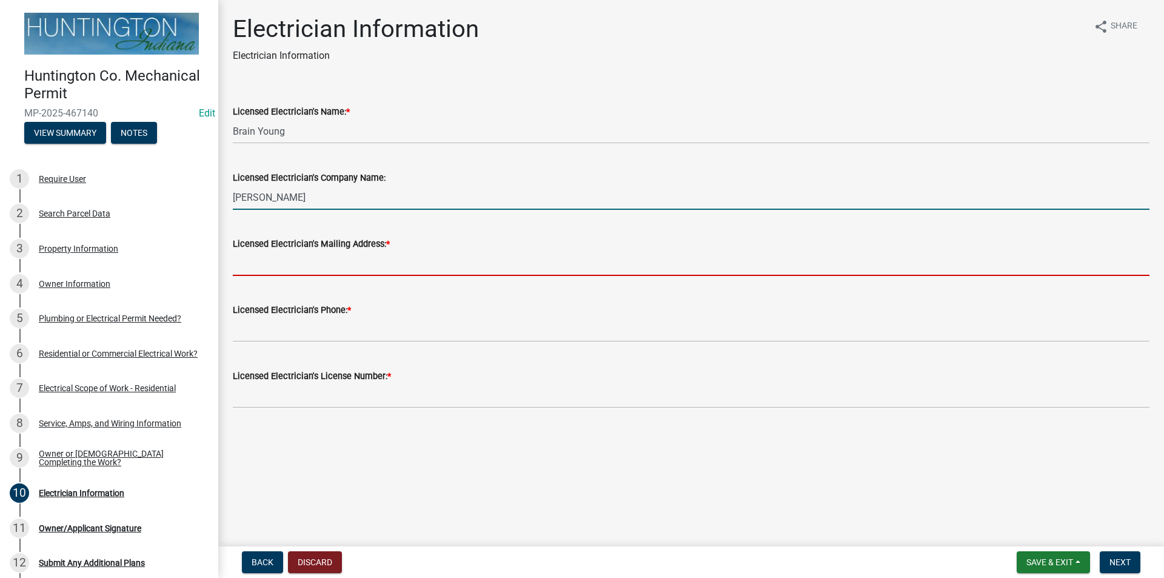
click at [333, 261] on input "Licensed Electrician's Mailing Address: *" at bounding box center [691, 263] width 916 height 25
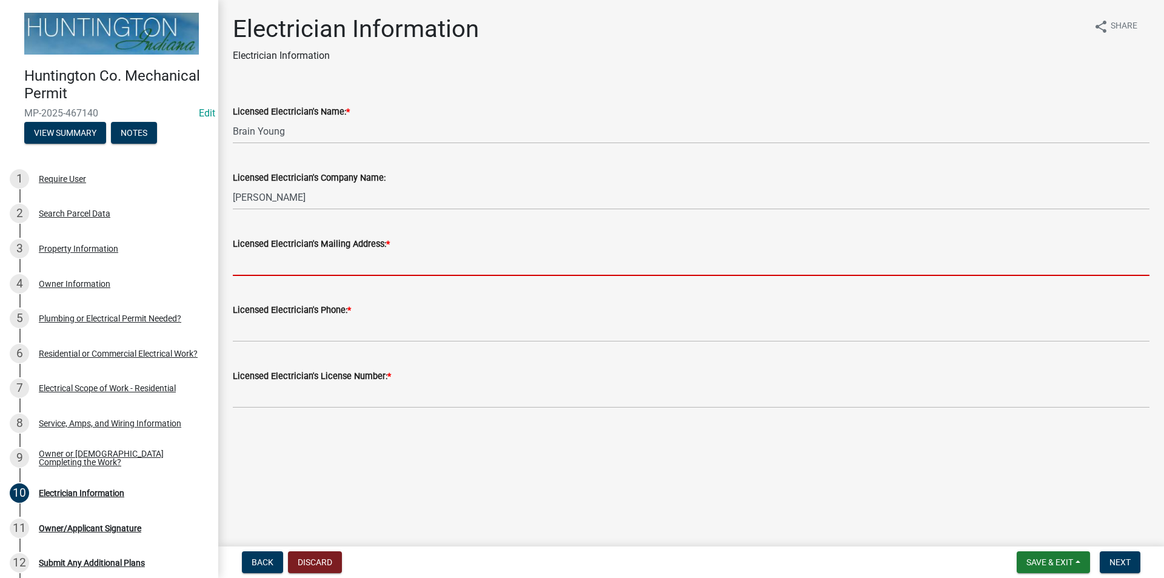
type input "[STREET_ADDRESS]"
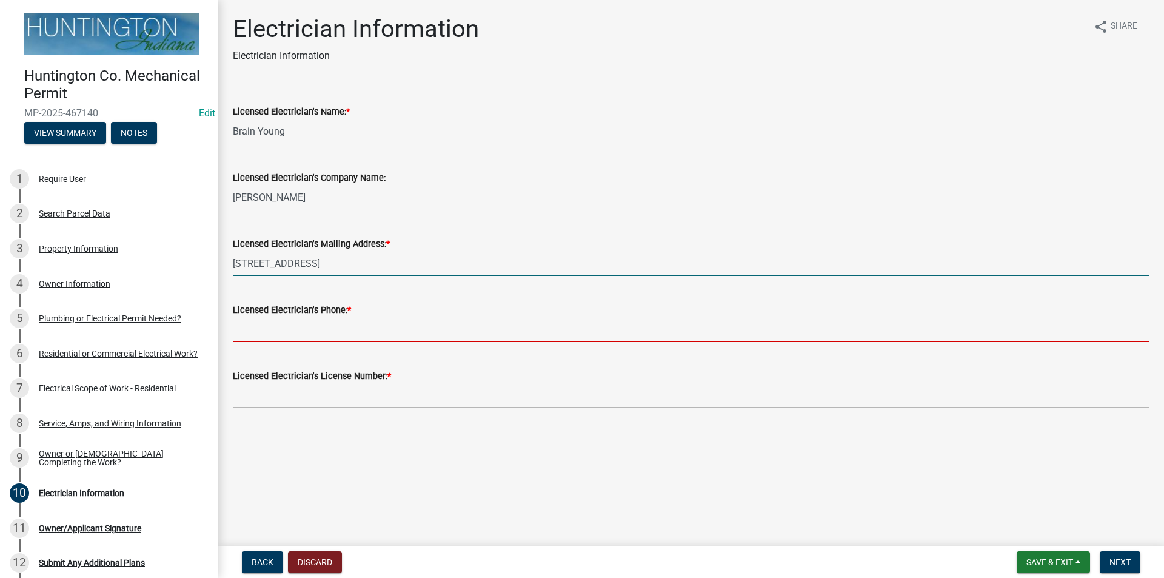
click at [334, 327] on input "Licensed Electrician's Phone: *" at bounding box center [691, 329] width 916 height 25
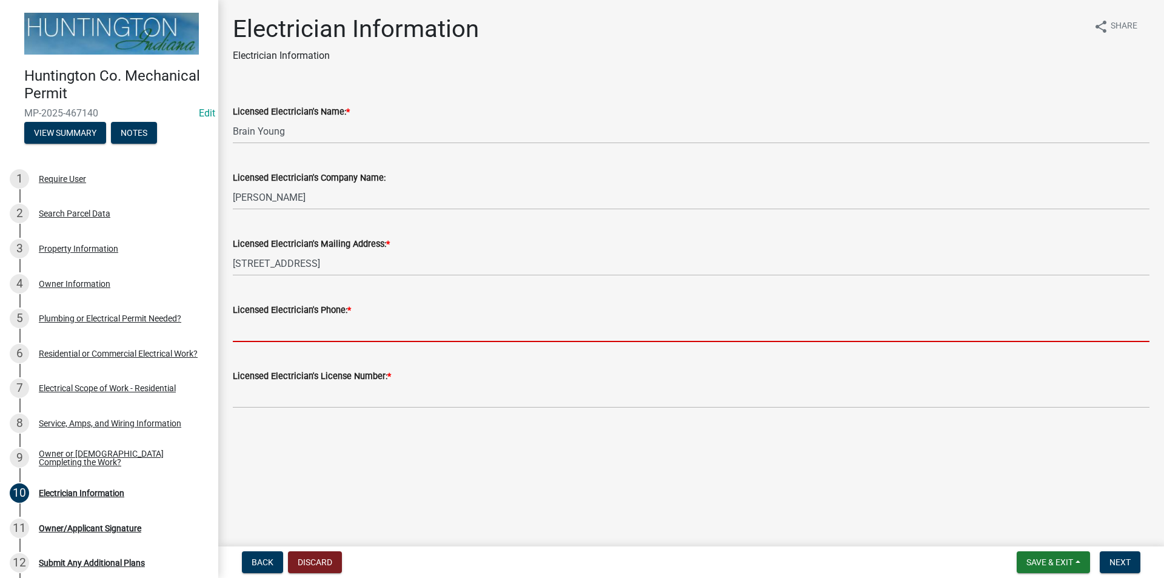
type input "[PHONE_NUMBER]"
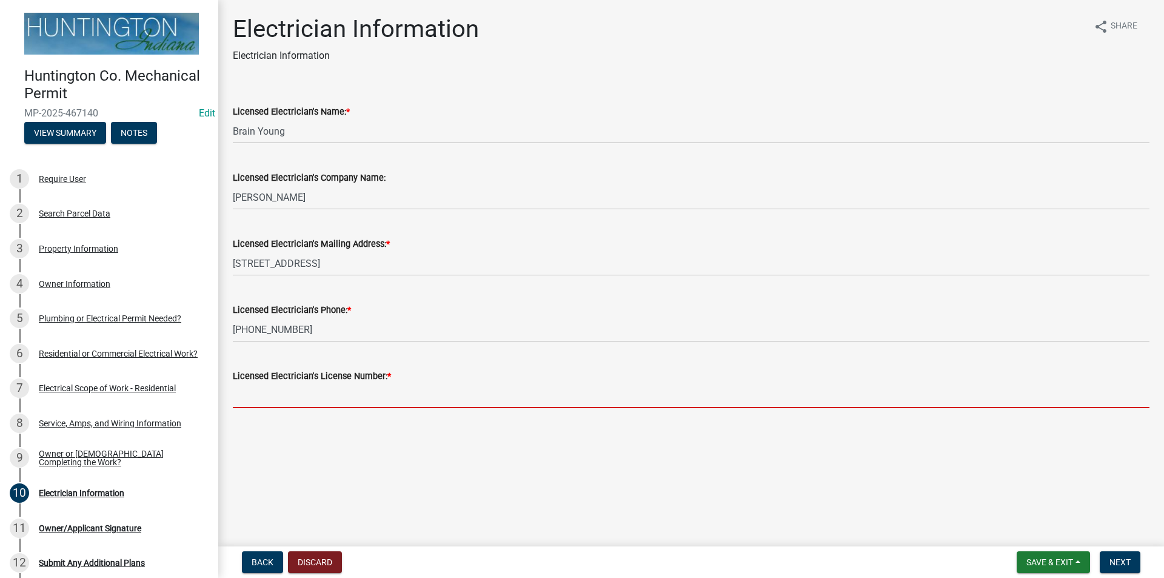
click at [338, 392] on input "Licensed Electrician's License Number: *" at bounding box center [691, 395] width 916 height 25
type input "25-003"
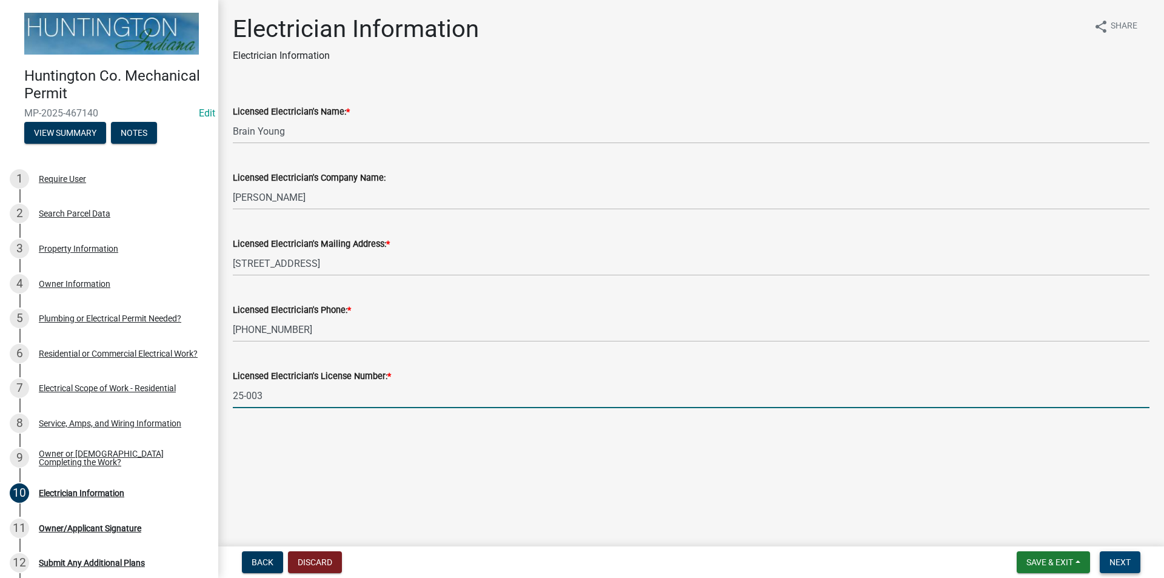
click at [1117, 559] on span "Next" at bounding box center [1119, 562] width 21 height 10
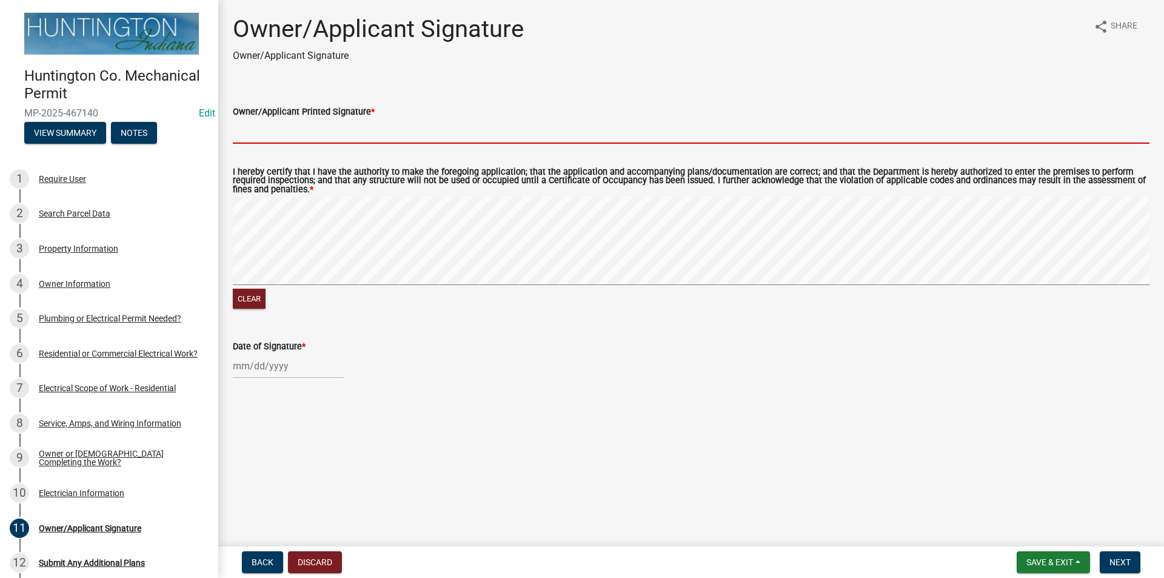
click at [261, 138] on input "Owner/Applicant Printed Signature *" at bounding box center [691, 131] width 916 height 25
type input "[PERSON_NAME]"
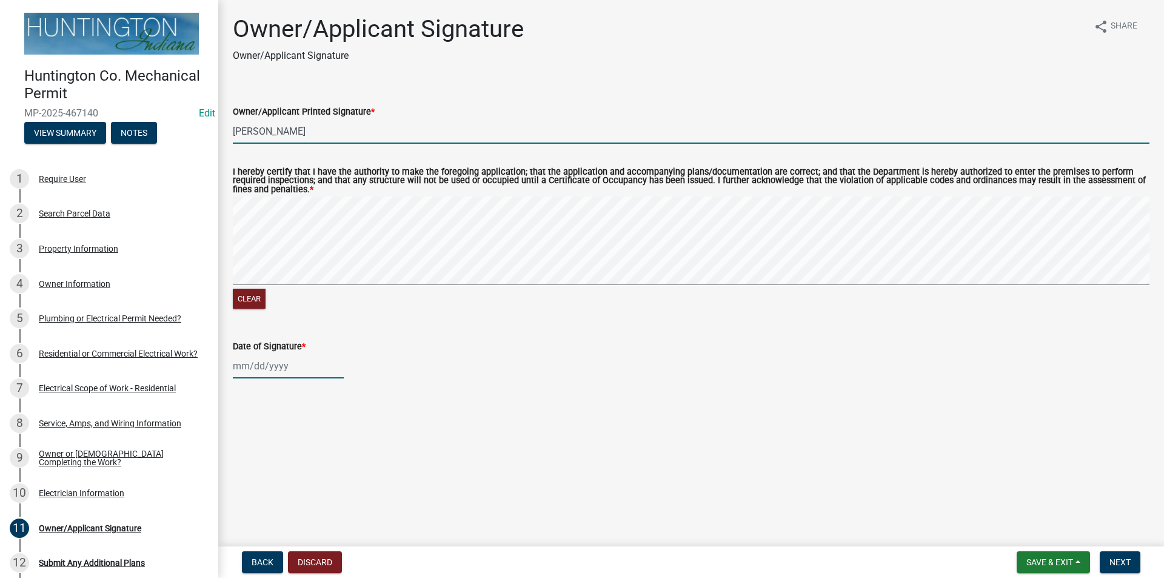
click at [261, 369] on div at bounding box center [288, 365] width 111 height 25
select select "8"
select select "2025"
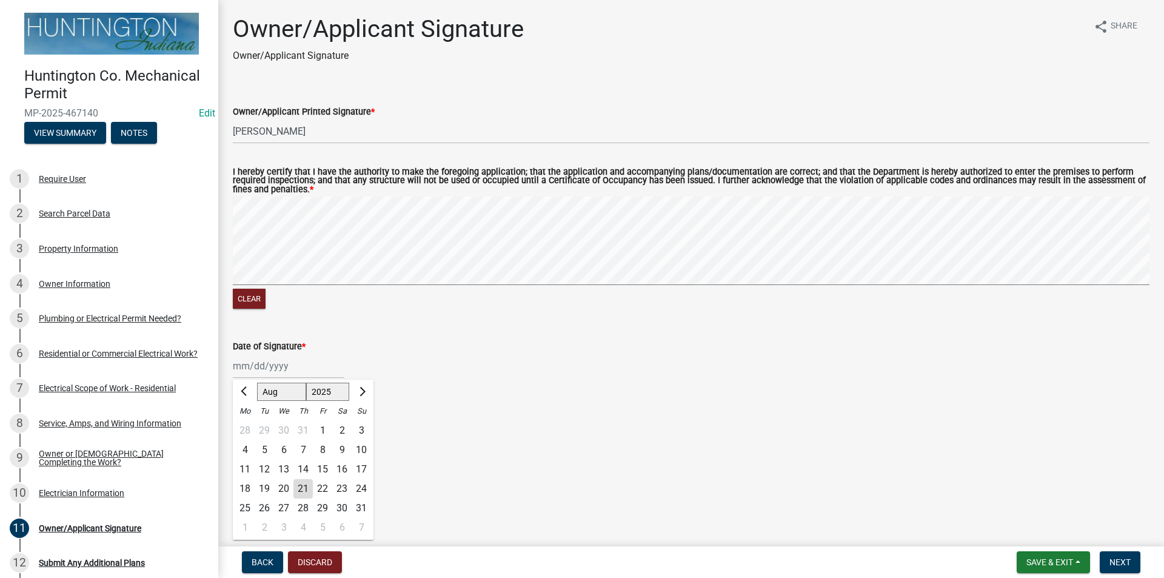
click at [302, 490] on div "21" at bounding box center [302, 488] width 19 height 19
type input "[DATE]"
click at [1129, 563] on span "Next" at bounding box center [1119, 562] width 21 height 10
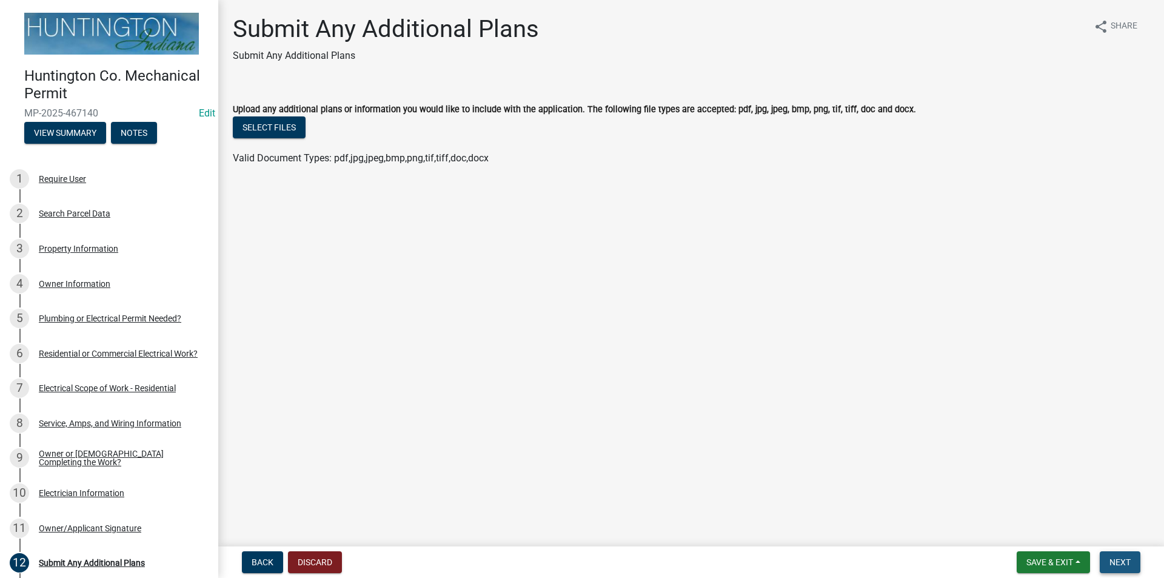
click at [1129, 563] on span "Next" at bounding box center [1119, 562] width 21 height 10
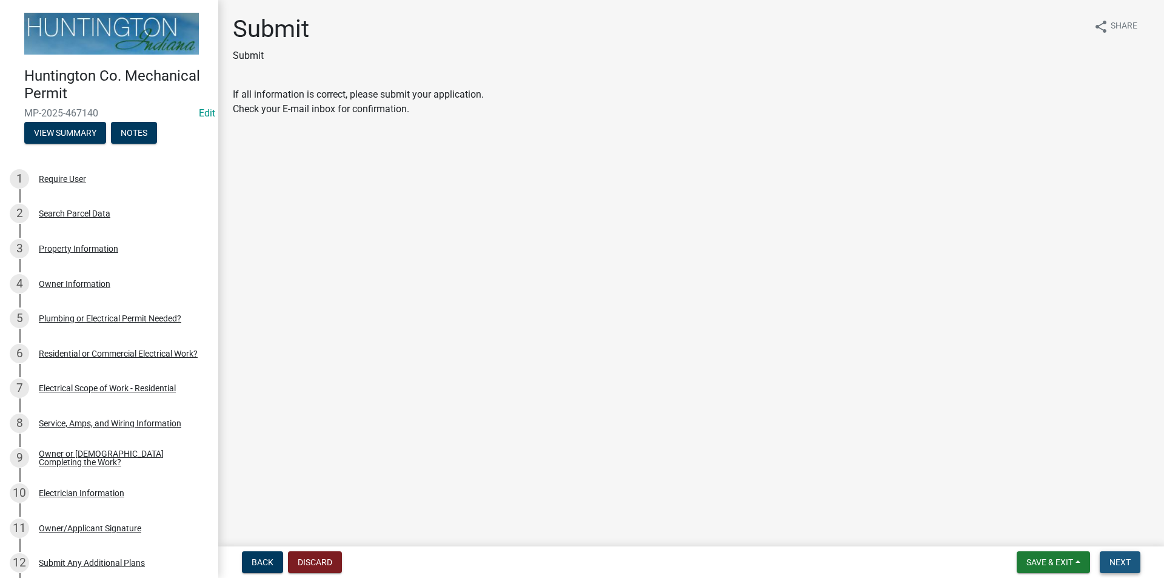
click at [1129, 563] on span "Next" at bounding box center [1119, 562] width 21 height 10
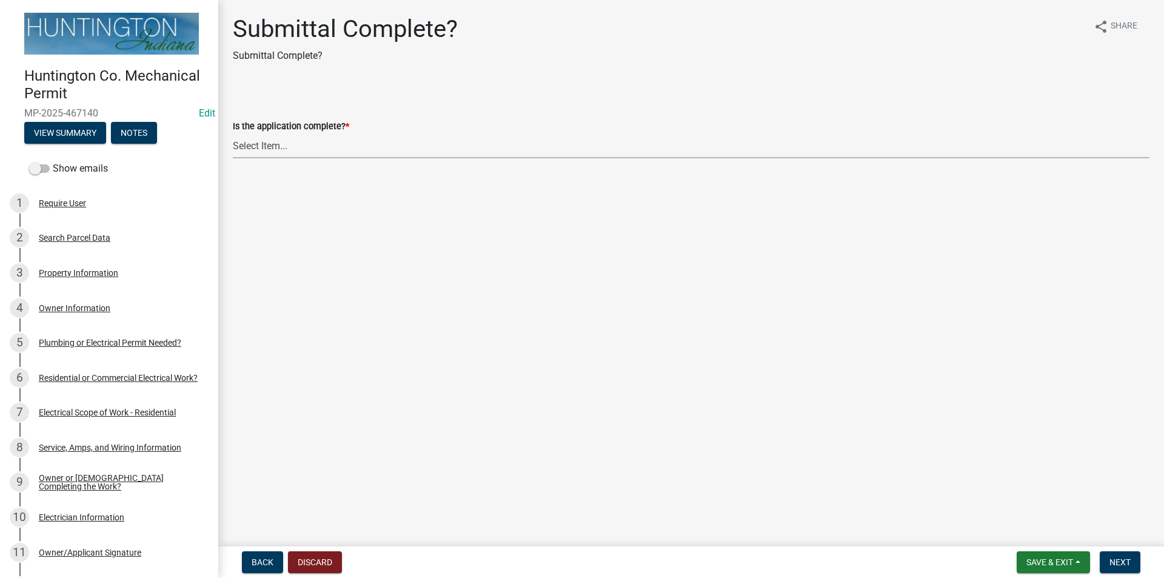
click at [265, 155] on select "Select Item... Yes No" at bounding box center [691, 145] width 916 height 25
click at [233, 133] on select "Select Item... Yes No" at bounding box center [691, 145] width 916 height 25
select select "1782a9c7-7323-4da6-ac5b-f89a69a3d723"
click at [1112, 554] on button "Next" at bounding box center [1120, 562] width 41 height 22
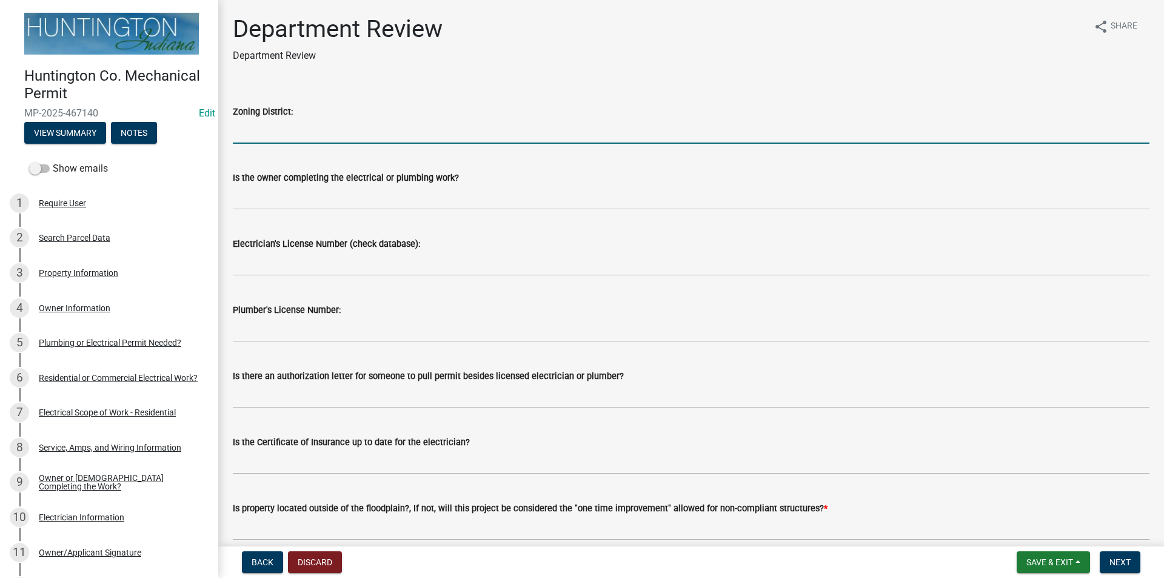
click at [273, 130] on input "Zoning District:" at bounding box center [691, 131] width 916 height 25
type input "A"
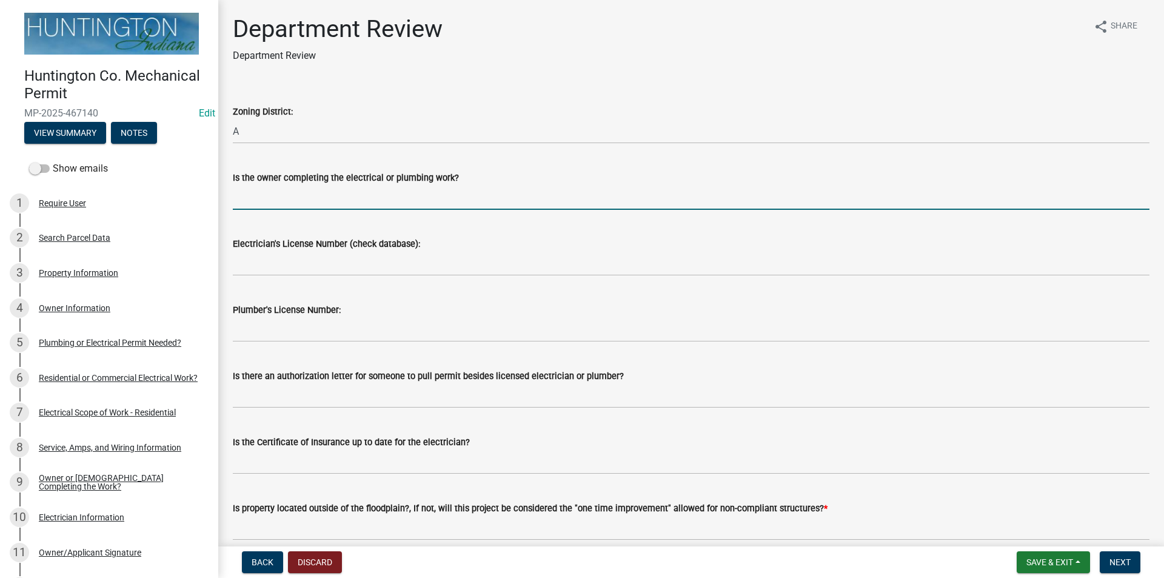
click at [266, 196] on input "Is the owner completing the electrical or plumbing work?" at bounding box center [691, 197] width 916 height 25
type input "Brain Young"
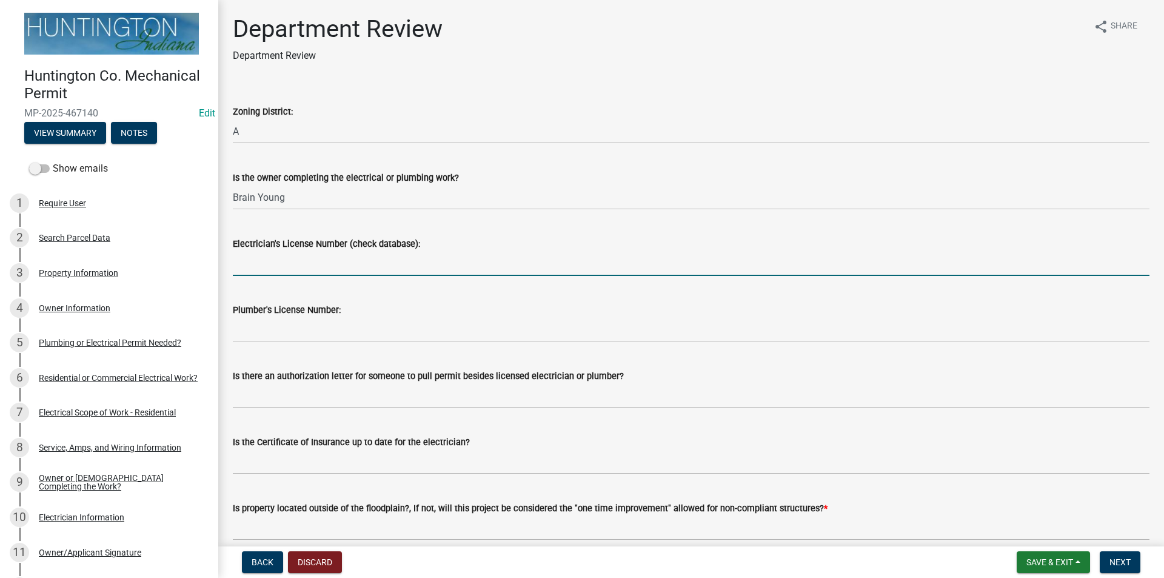
click at [305, 260] on input "Electrician's License Number (check database):" at bounding box center [691, 263] width 916 height 25
type input "25-003"
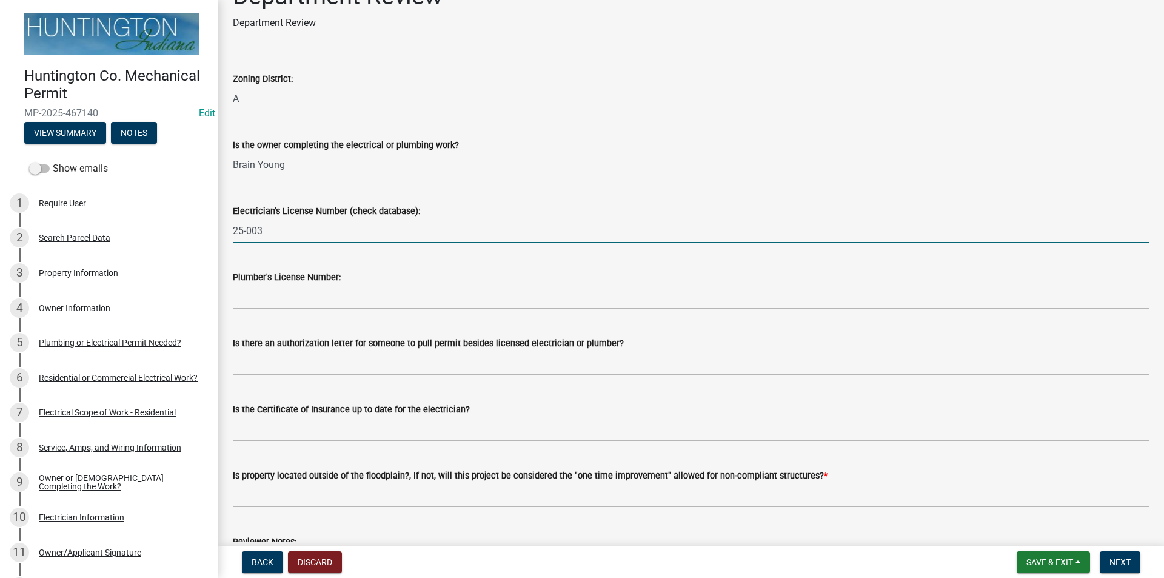
scroll to position [61, 0]
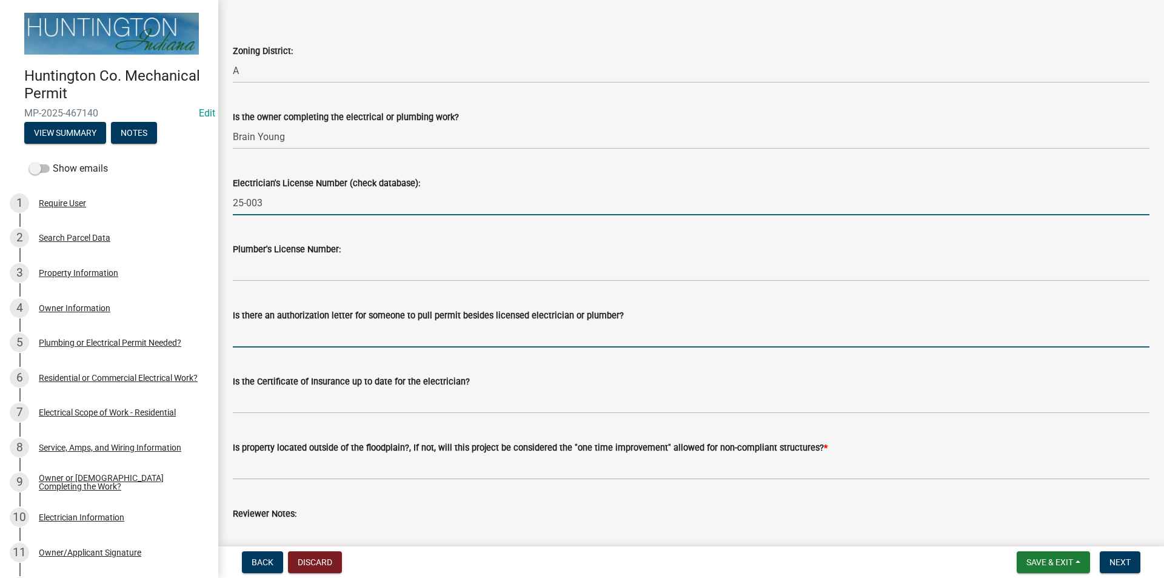
click at [306, 336] on input "Is there an authorization letter for someone to pull permit besides licensed el…" at bounding box center [691, 334] width 916 height 25
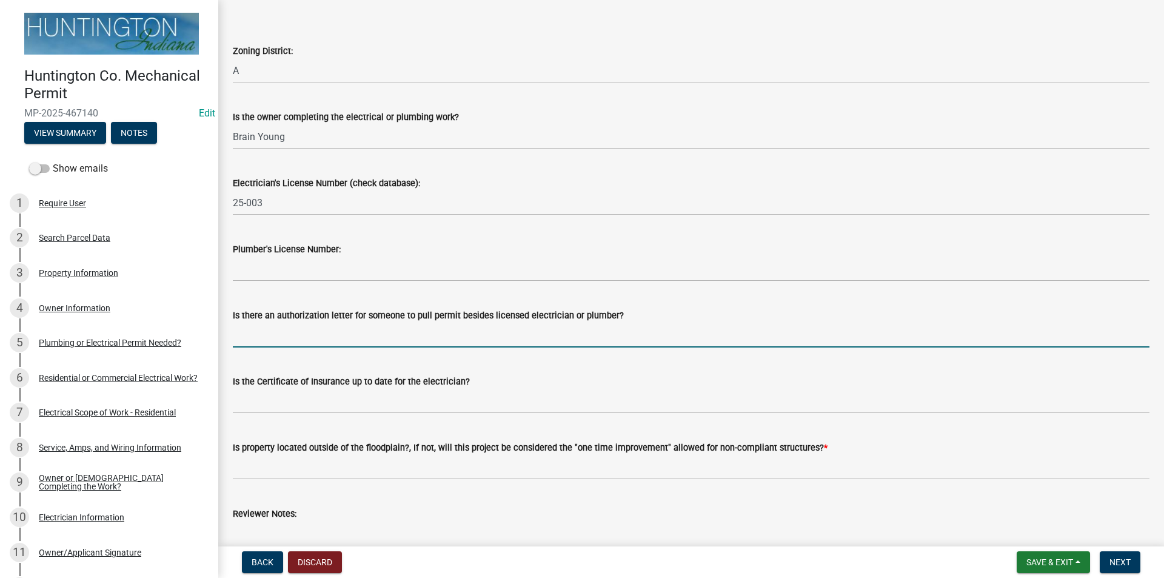
type input "no"
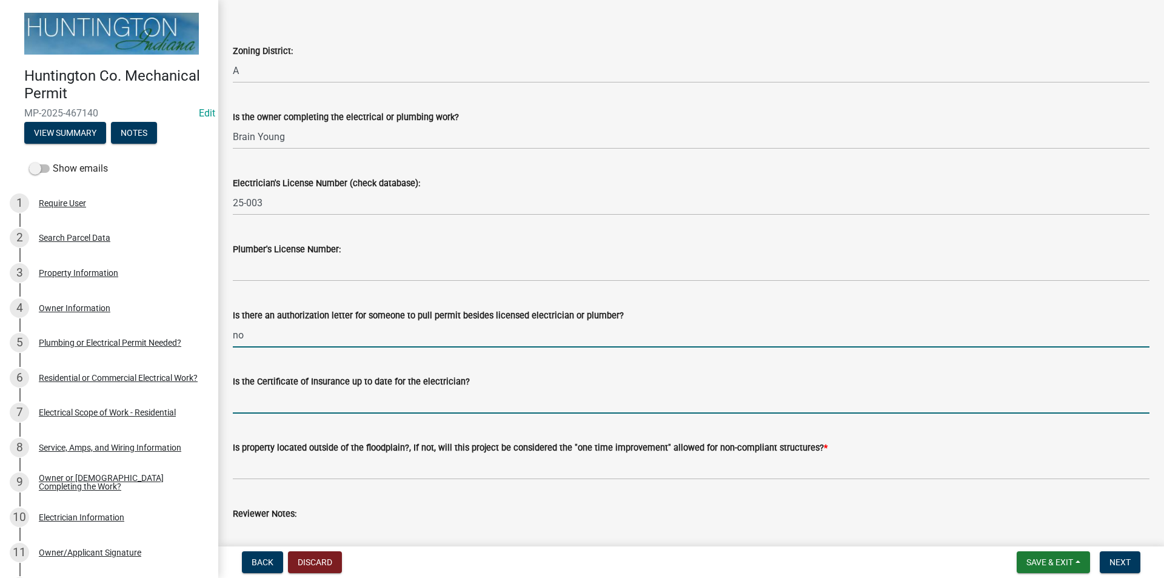
click at [306, 399] on input "Is the Certificate of Insurance up to date for the electrician?" at bounding box center [691, 401] width 916 height 25
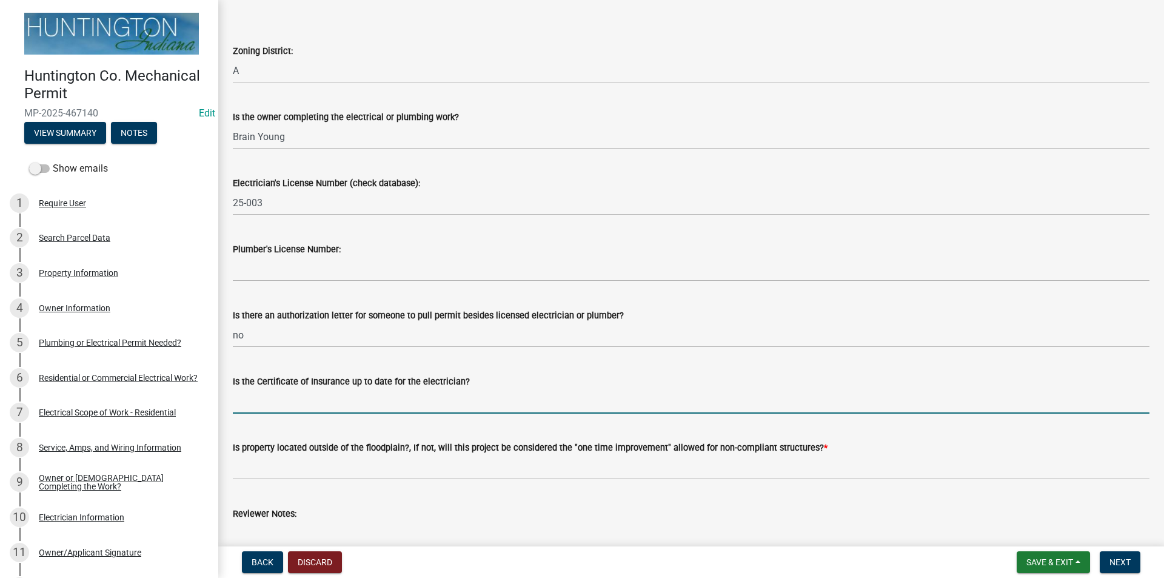
type input "yes"
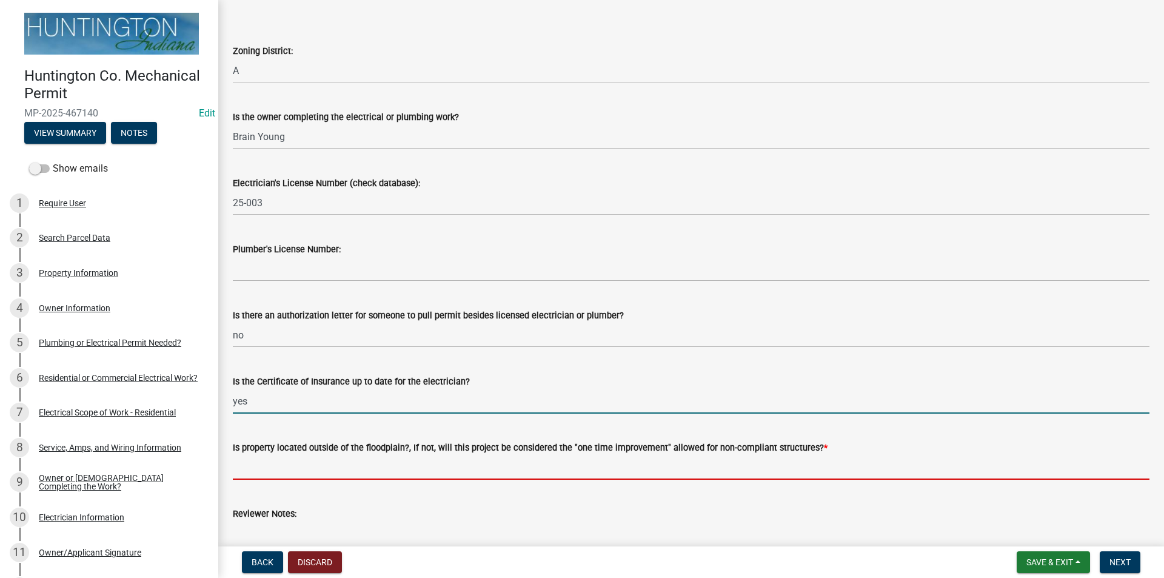
click at [304, 461] on input "Is property located outside of the floodplain?, If not, will this project be co…" at bounding box center [691, 467] width 916 height 25
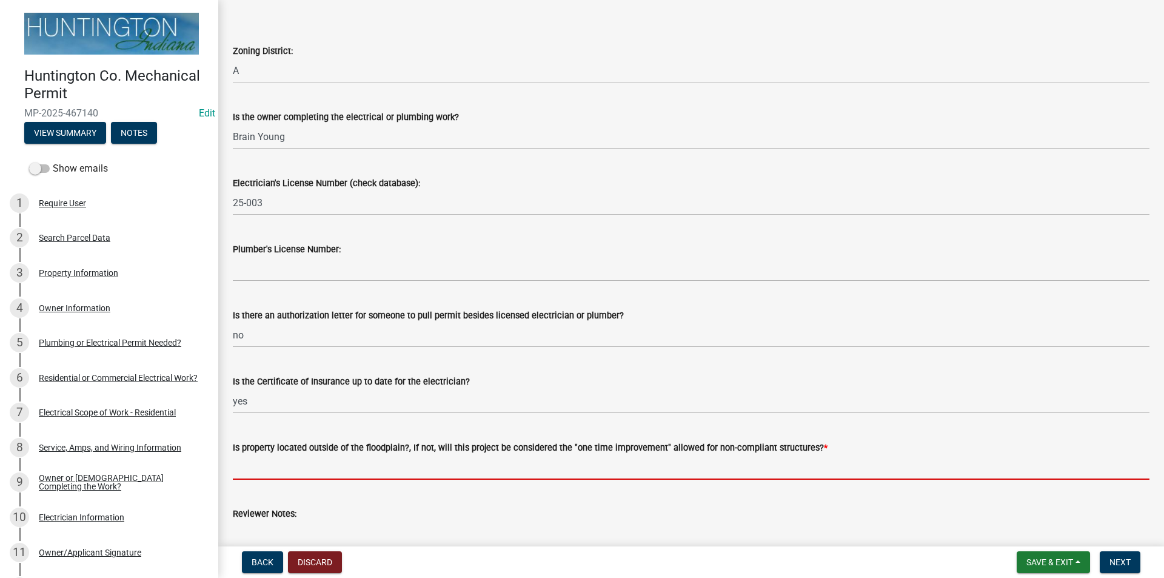
type input "yes"
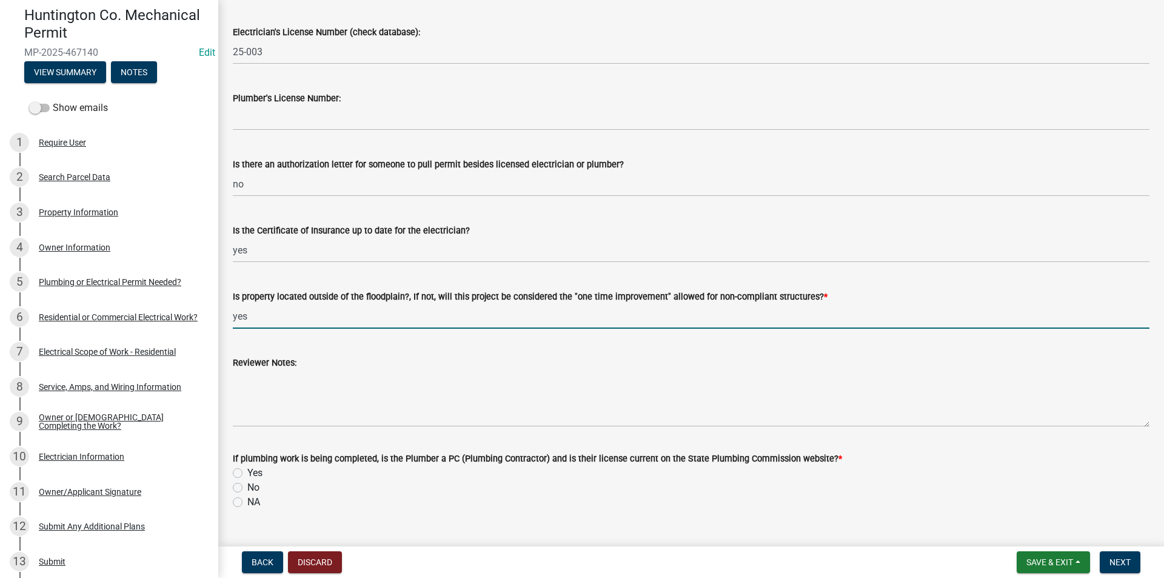
scroll to position [238, 0]
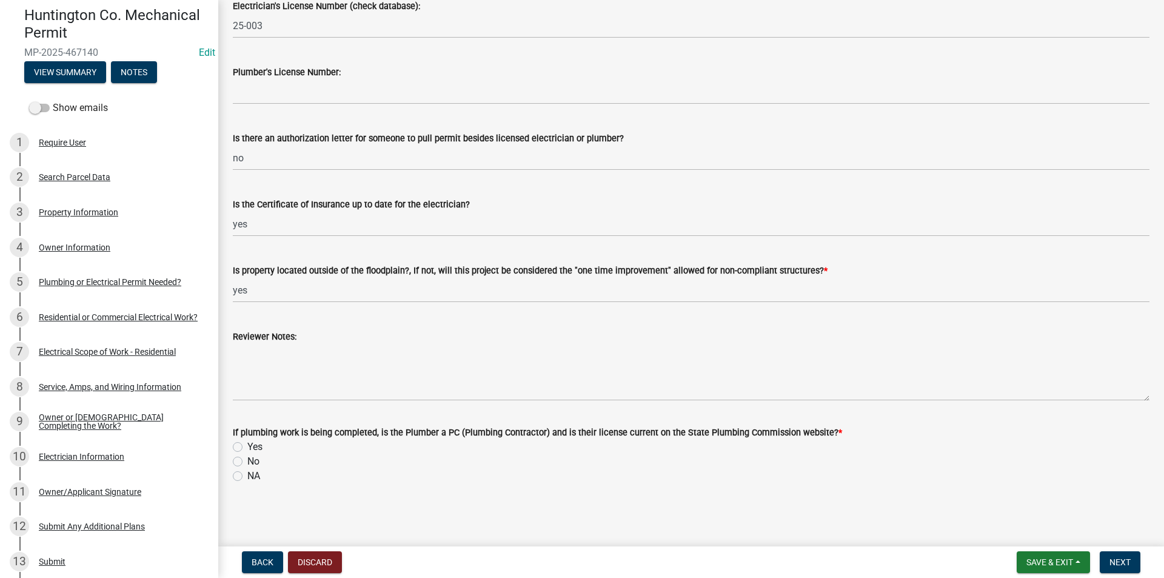
click at [247, 474] on label "NA" at bounding box center [253, 476] width 13 height 15
click at [247, 474] on input "NA" at bounding box center [251, 473] width 8 height 8
radio input "true"
click at [1136, 557] on button "Next" at bounding box center [1120, 562] width 41 height 22
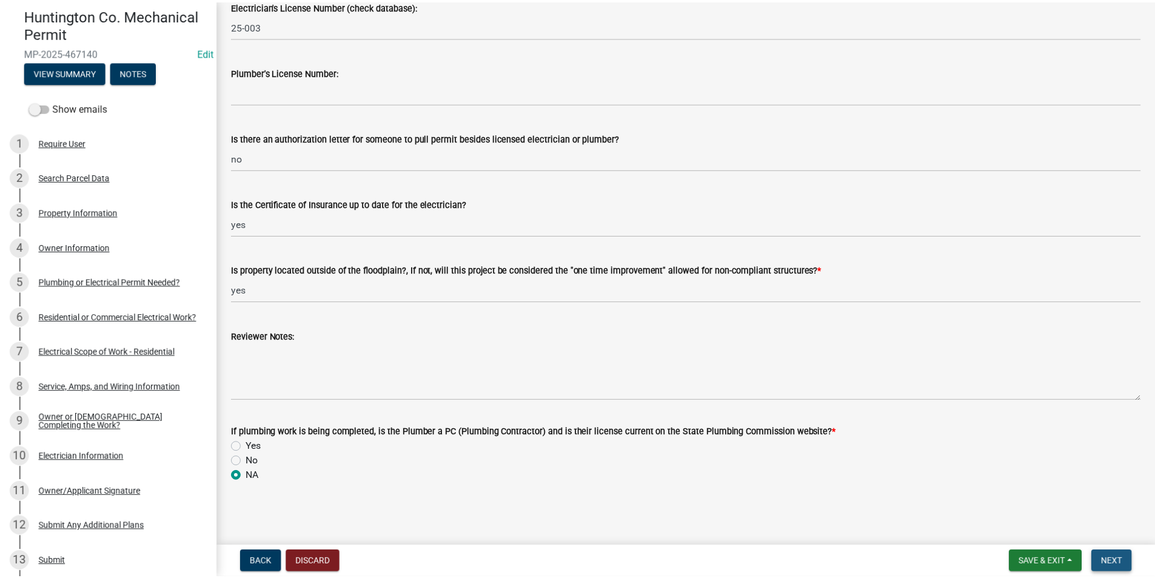
scroll to position [0, 0]
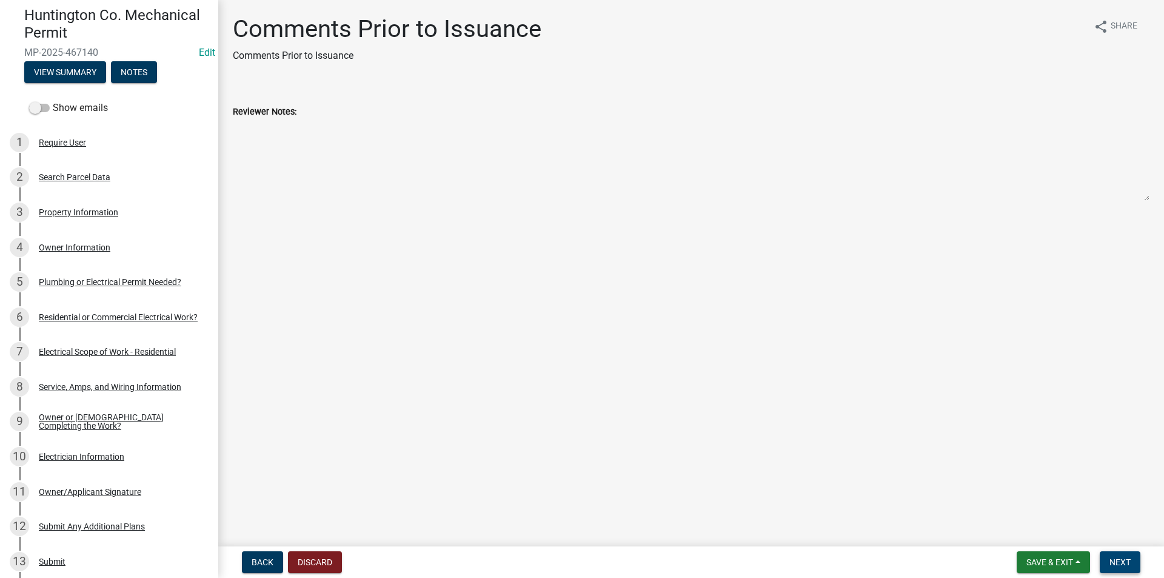
click at [1136, 557] on button "Next" at bounding box center [1120, 562] width 41 height 22
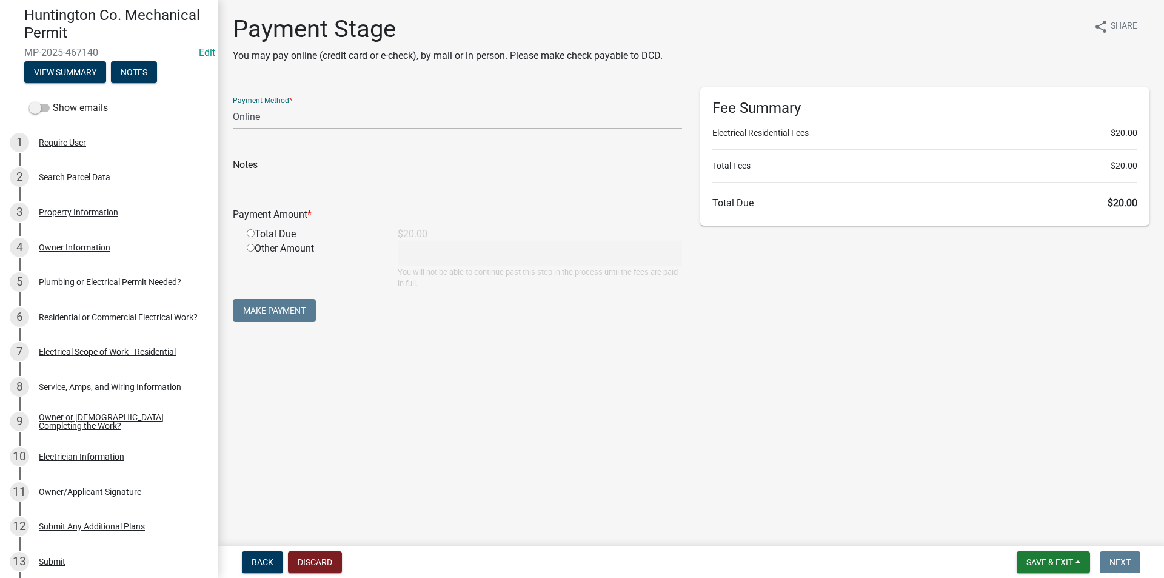
click at [263, 126] on select "Credit Card POS Check Cash Online" at bounding box center [457, 116] width 449 height 25
select select "1: 0"
click at [233, 104] on select "Credit Card POS Check Cash Online" at bounding box center [457, 116] width 449 height 25
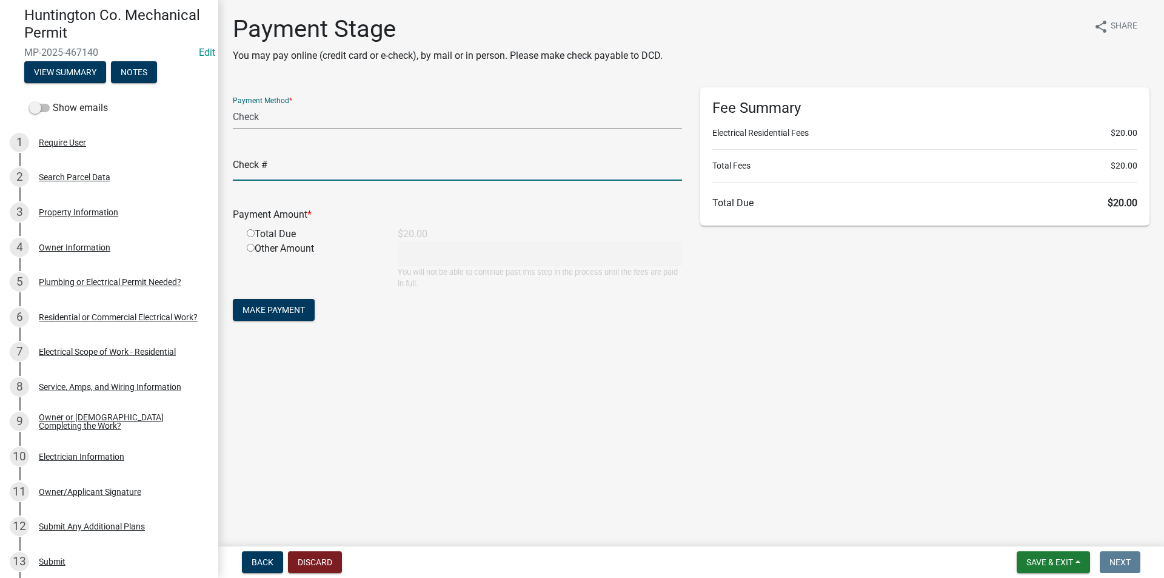
click at [249, 176] on input "text" at bounding box center [457, 168] width 449 height 25
type input "001451"
click at [249, 233] on input "radio" at bounding box center [251, 233] width 8 height 8
radio input "true"
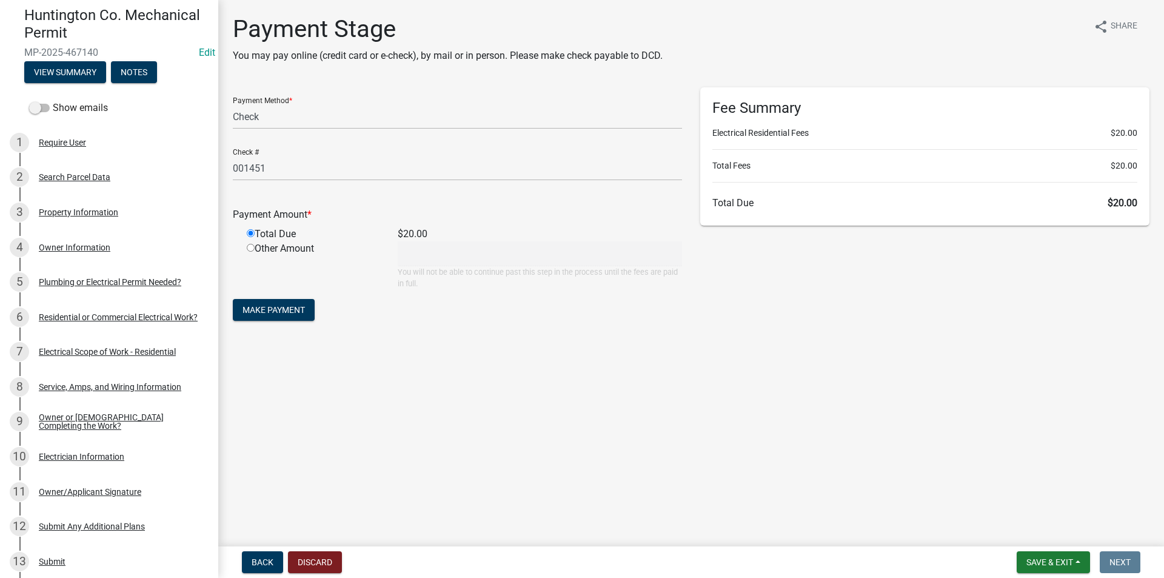
type input "20"
click at [261, 313] on span "Make Payment" at bounding box center [273, 310] width 62 height 10
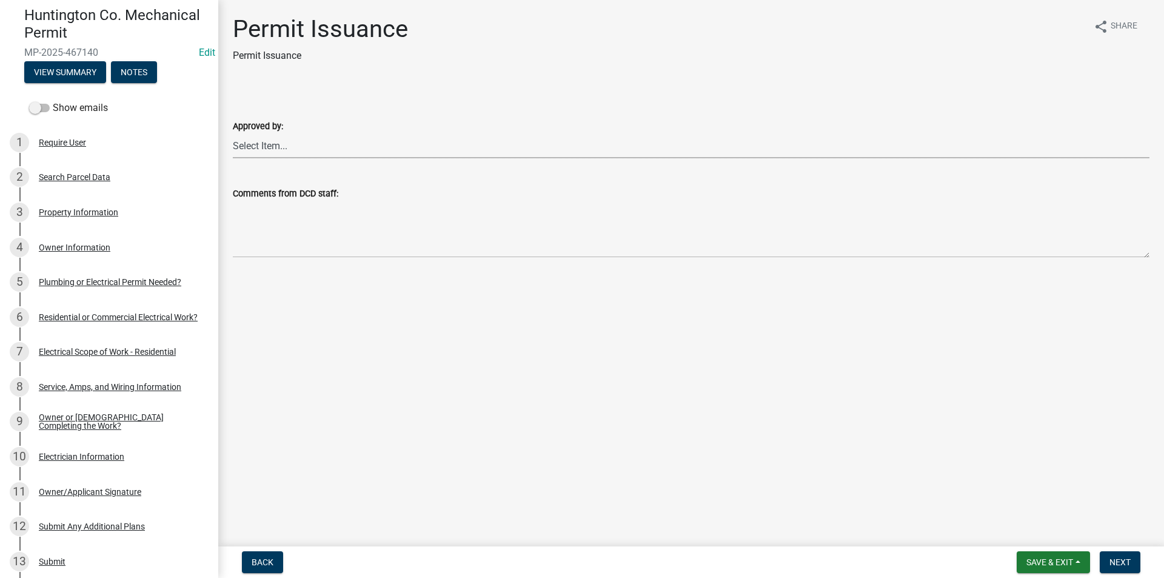
click at [255, 152] on select "Select Item... [PERSON_NAME] [PERSON_NAME] [PERSON_NAME] [PERSON_NAME]" at bounding box center [691, 145] width 916 height 25
click at [233, 133] on select "Select Item... [PERSON_NAME] [PERSON_NAME] [PERSON_NAME] [PERSON_NAME]" at bounding box center [691, 145] width 916 height 25
select select "d57bc1d3-2b23-450a-8825-38658828aa2a"
click at [1121, 557] on span "Next" at bounding box center [1119, 562] width 21 height 10
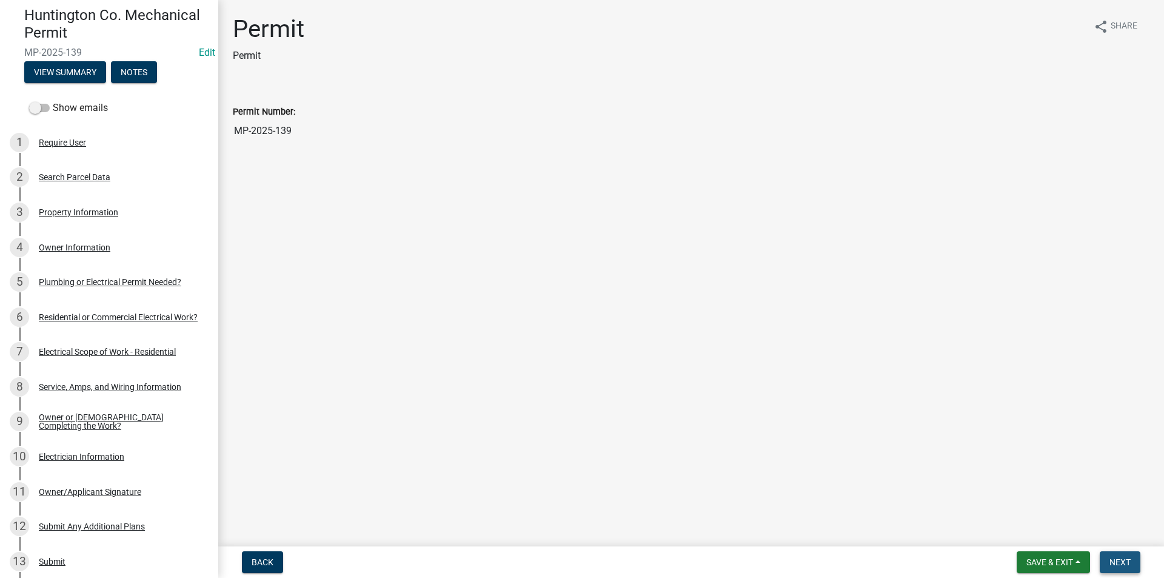
click at [1121, 557] on span "Next" at bounding box center [1119, 562] width 21 height 10
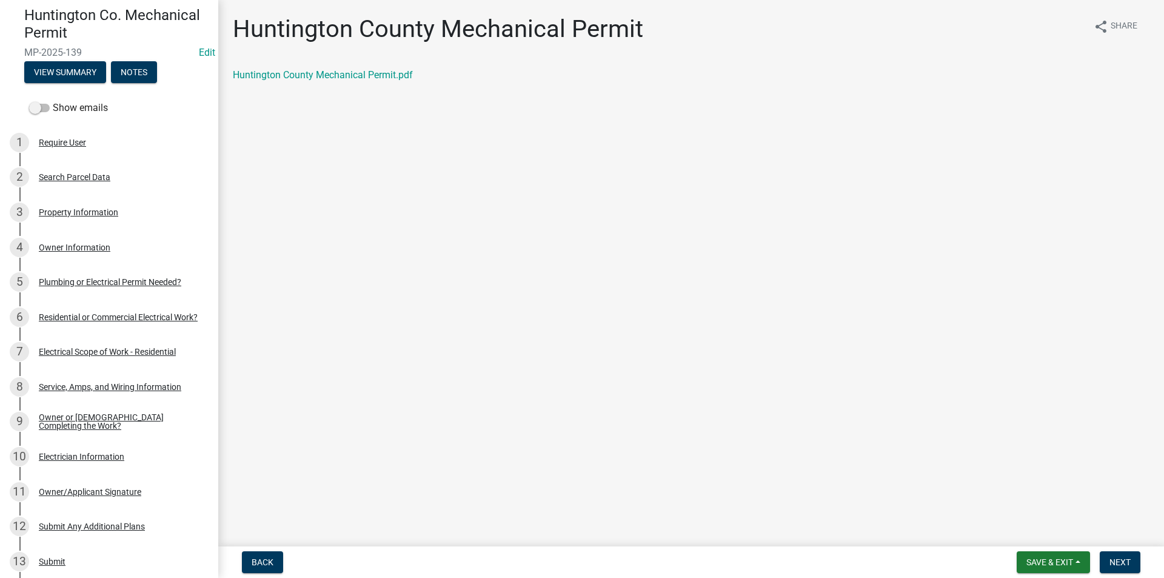
click at [309, 68] on div "Huntington County Mechanical Permit.pdf" at bounding box center [691, 75] width 916 height 15
click at [316, 75] on link "Huntington County Mechanical Permit.pdf" at bounding box center [323, 75] width 180 height 12
click at [1126, 562] on span "Next" at bounding box center [1119, 562] width 21 height 10
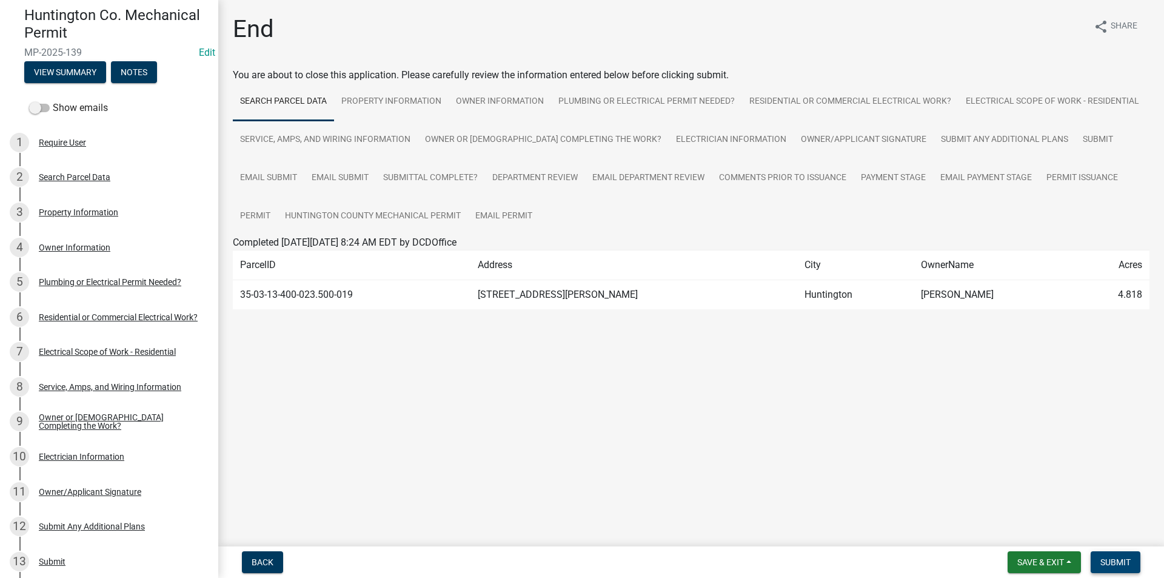
click at [1114, 564] on span "Submit" at bounding box center [1115, 562] width 30 height 10
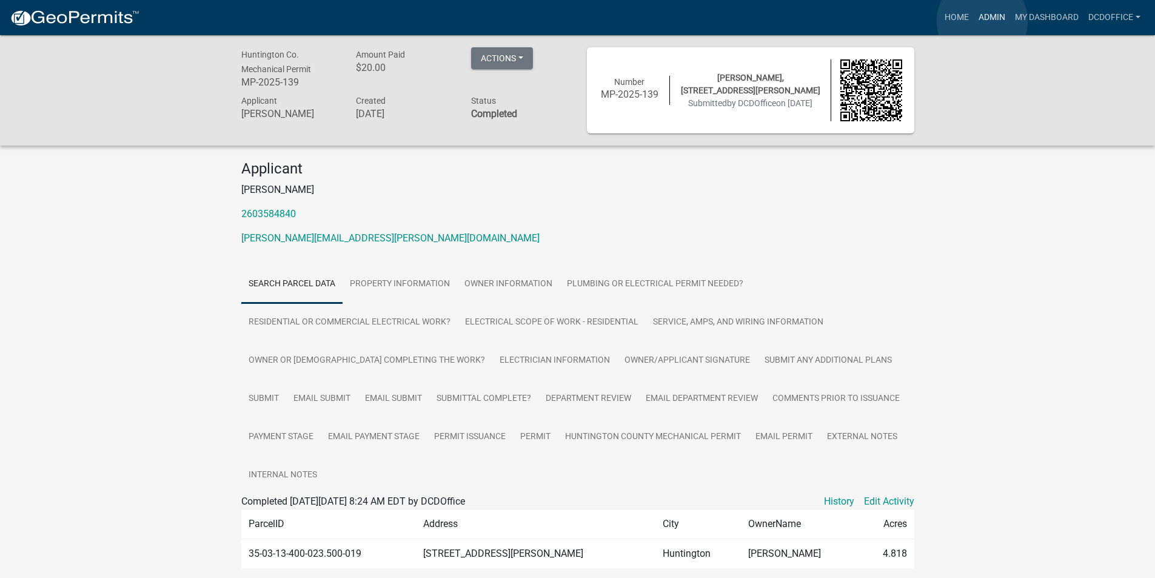
click at [982, 21] on link "Admin" at bounding box center [991, 17] width 36 height 23
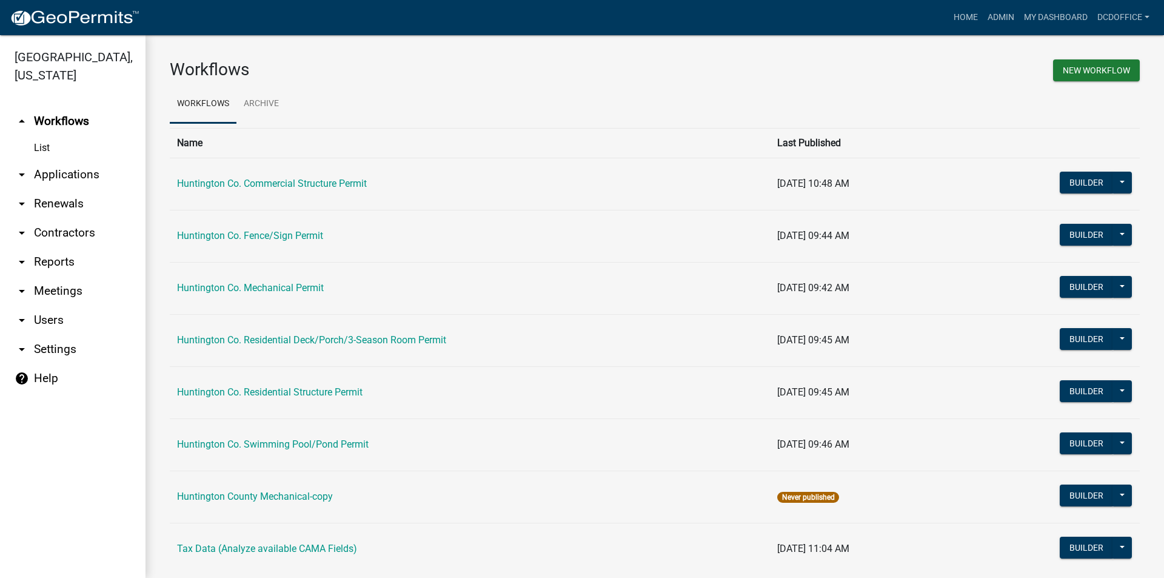
click at [62, 179] on link "arrow_drop_down Applications" at bounding box center [72, 174] width 145 height 29
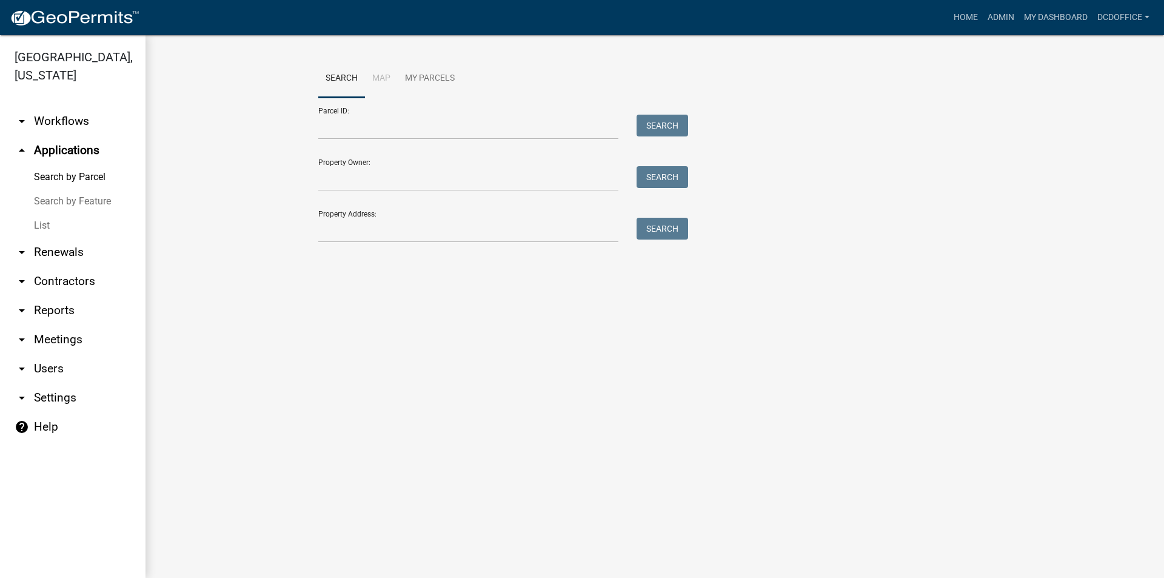
click at [48, 225] on link "List" at bounding box center [72, 225] width 145 height 24
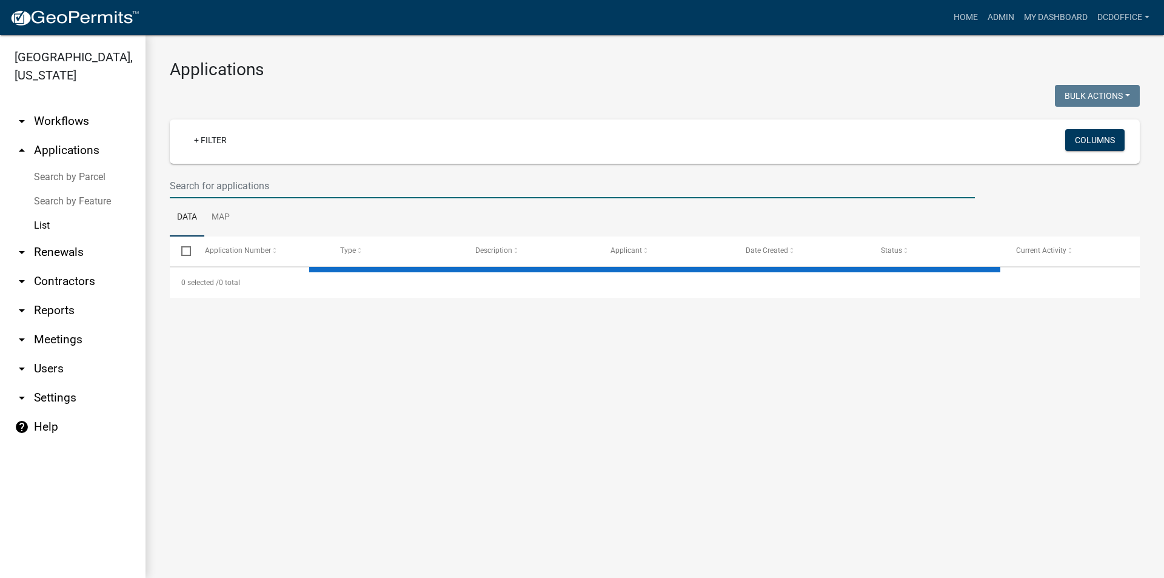
click at [204, 193] on input "text" at bounding box center [572, 185] width 805 height 25
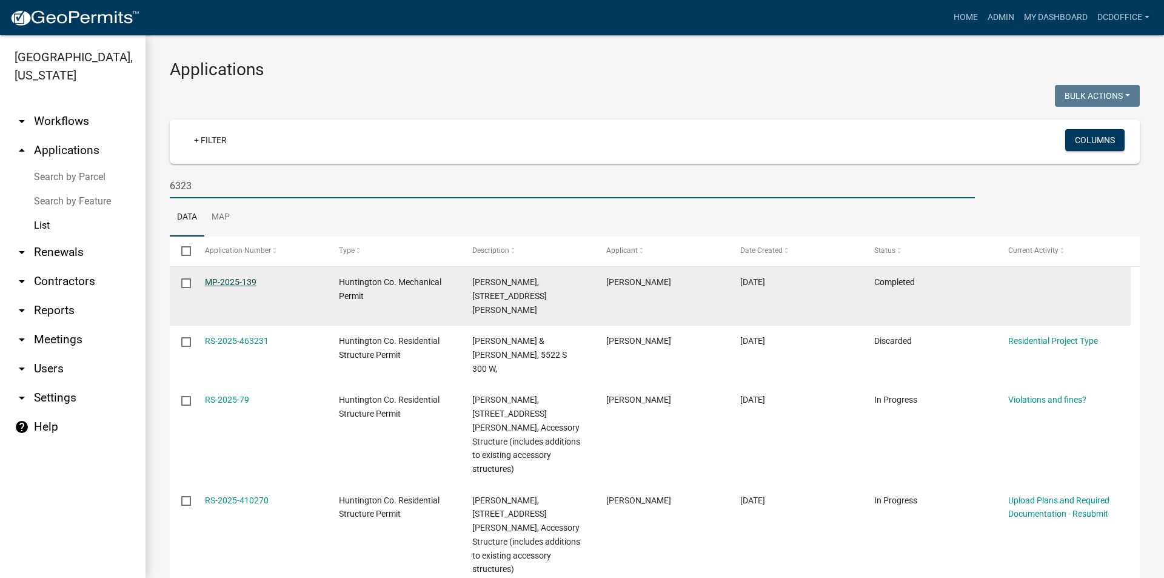
type input "6323"
click at [236, 282] on link "MP-2025-139" at bounding box center [231, 282] width 52 height 10
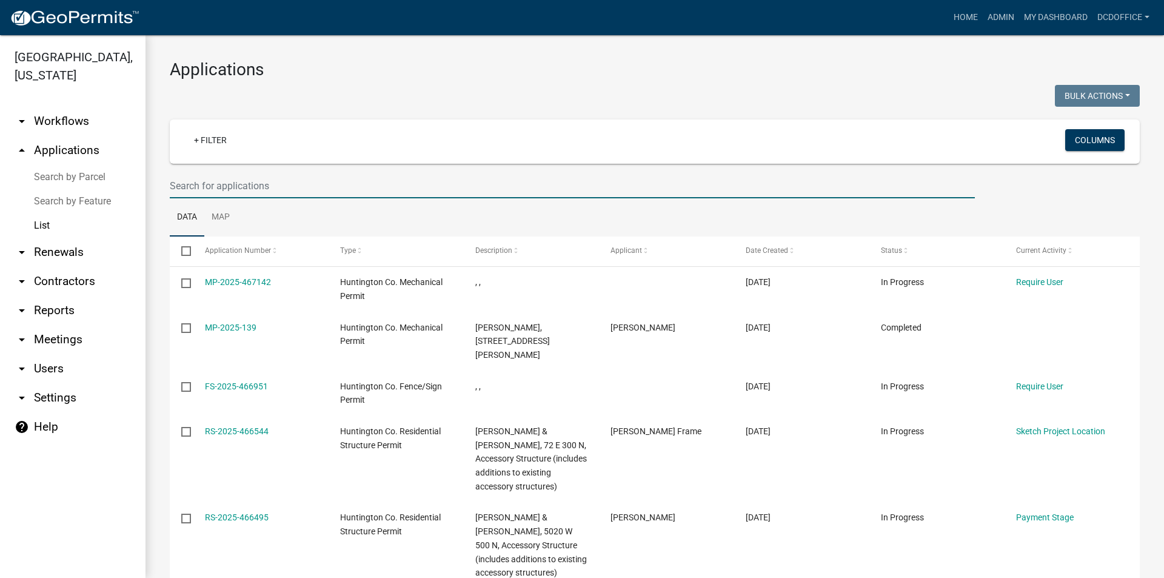
click at [224, 190] on input "text" at bounding box center [572, 185] width 805 height 25
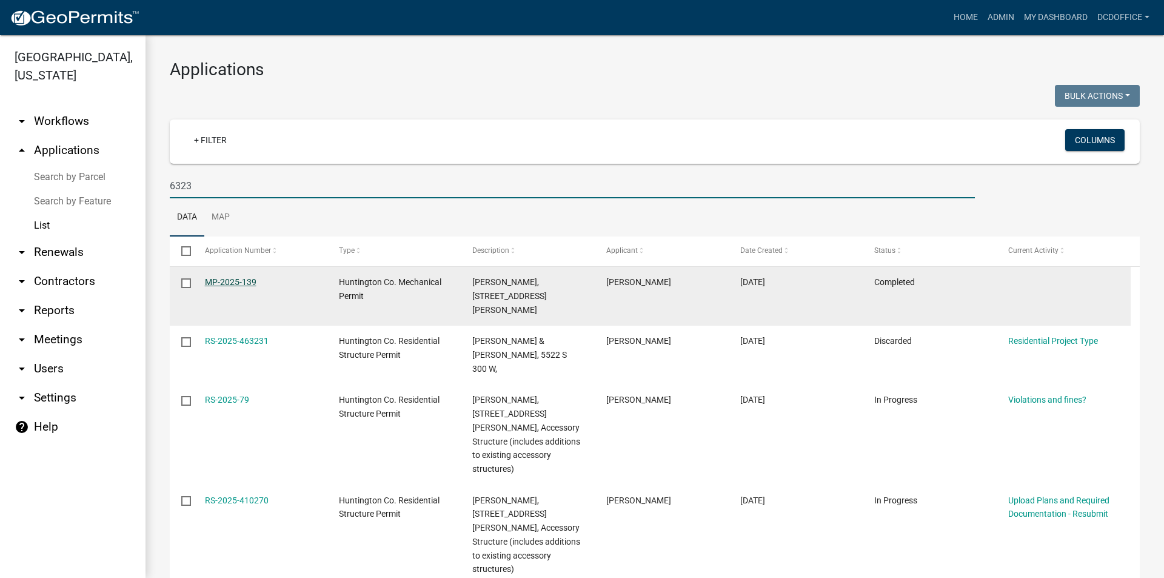
type input "6323"
click at [222, 279] on link "MP-2025-139" at bounding box center [231, 282] width 52 height 10
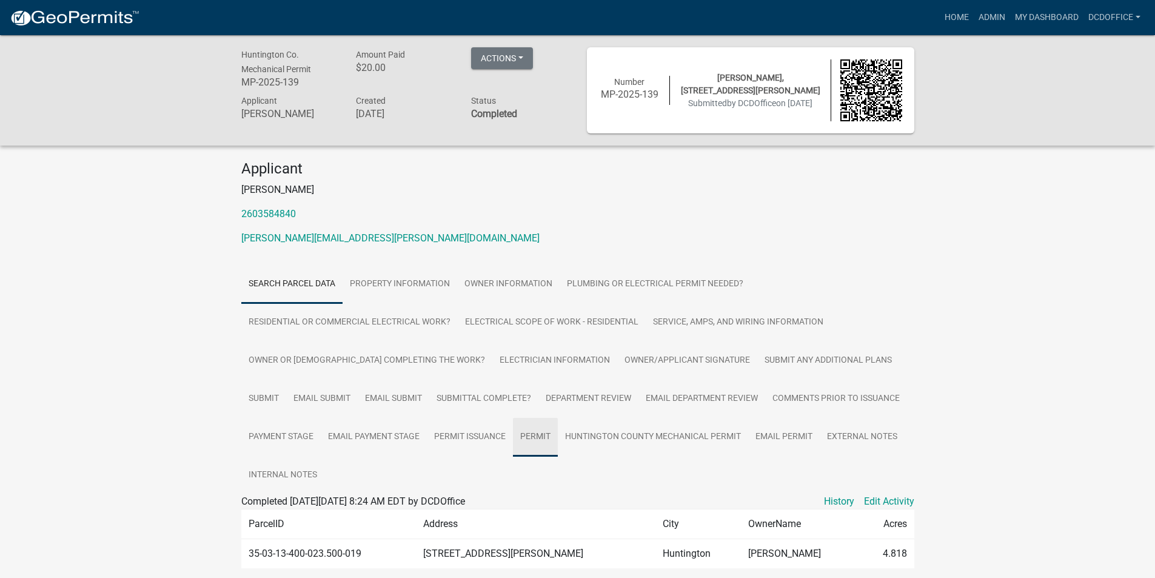
click at [541, 427] on link "Permit" at bounding box center [535, 437] width 45 height 39
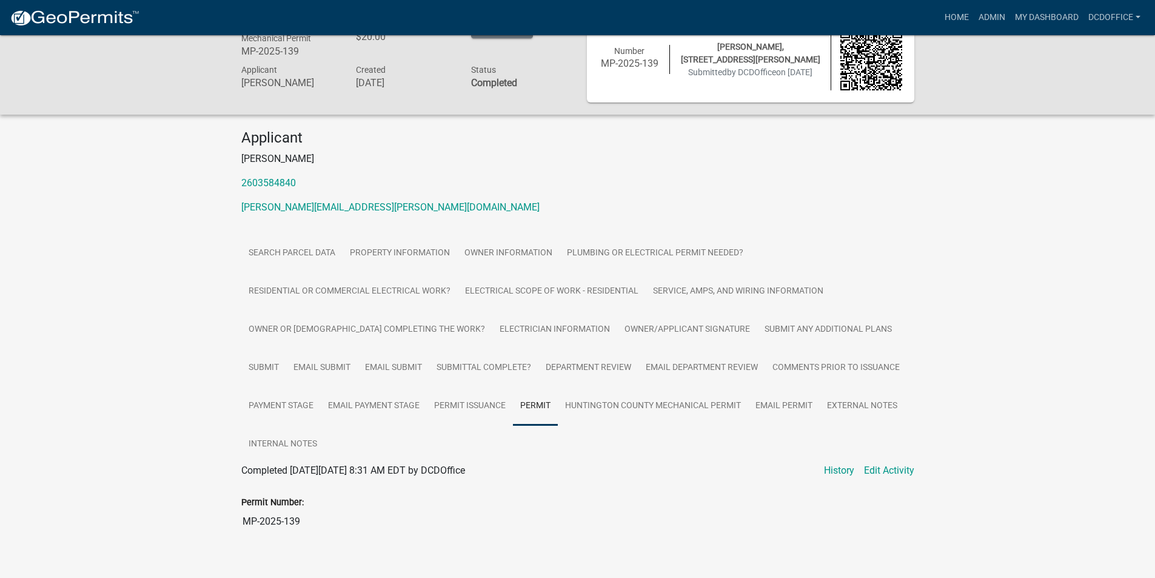
scroll to position [47, 0]
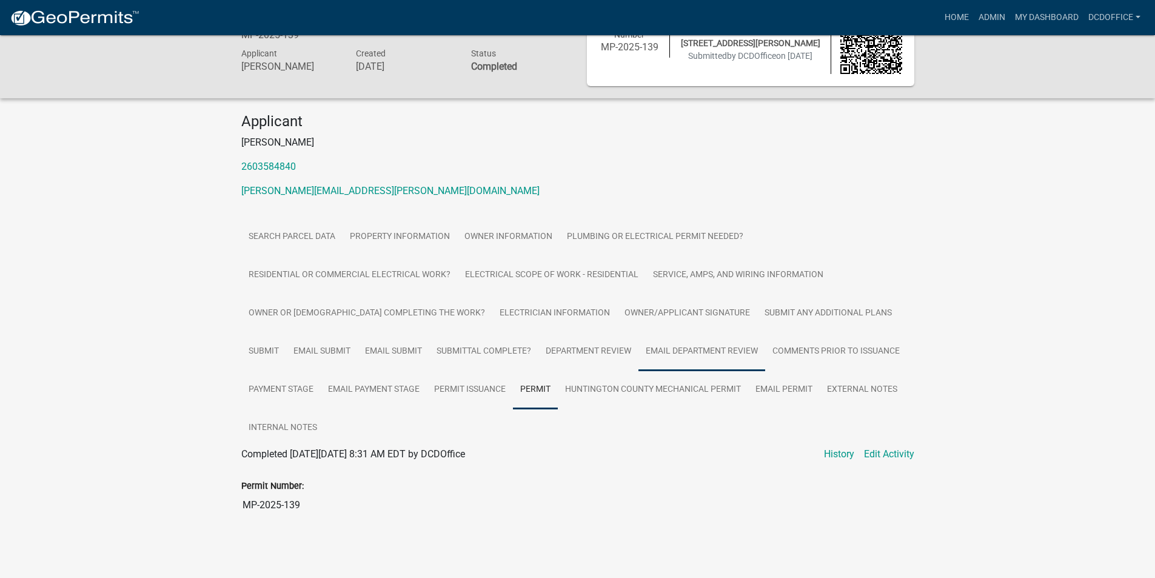
click at [638, 342] on link "Email Department Review" at bounding box center [701, 351] width 127 height 39
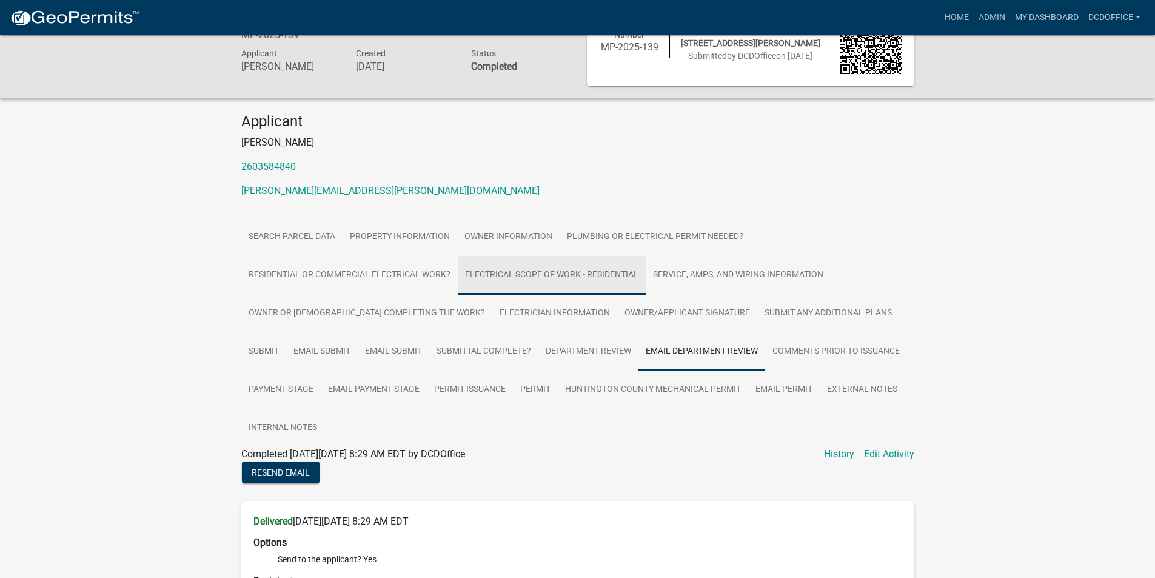
click at [509, 269] on link "Electrical Scope of Work - Residential" at bounding box center [552, 275] width 188 height 39
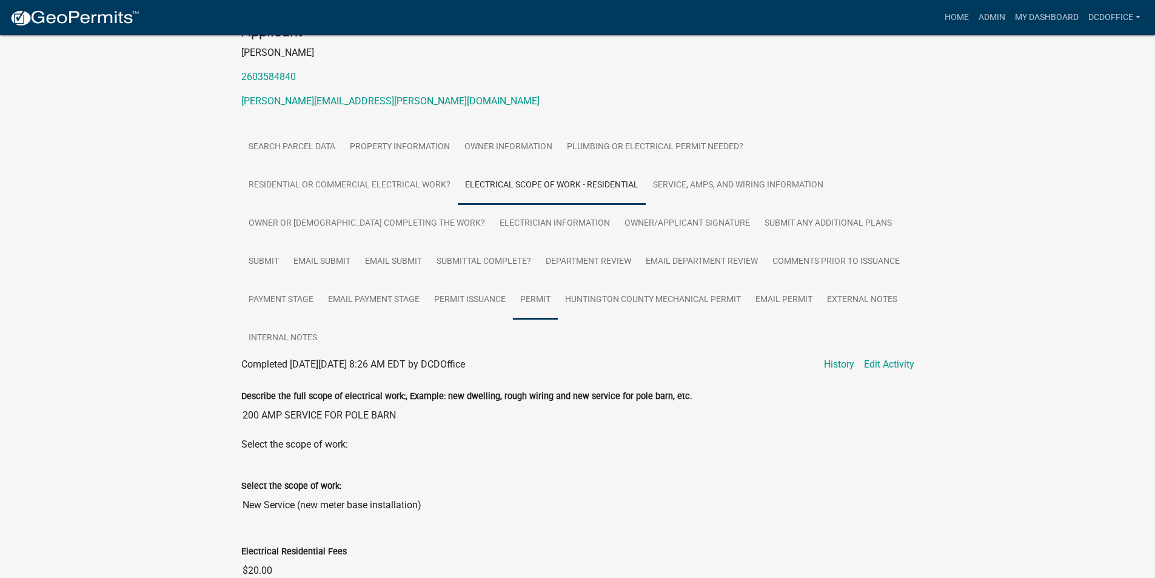
scroll to position [76, 0]
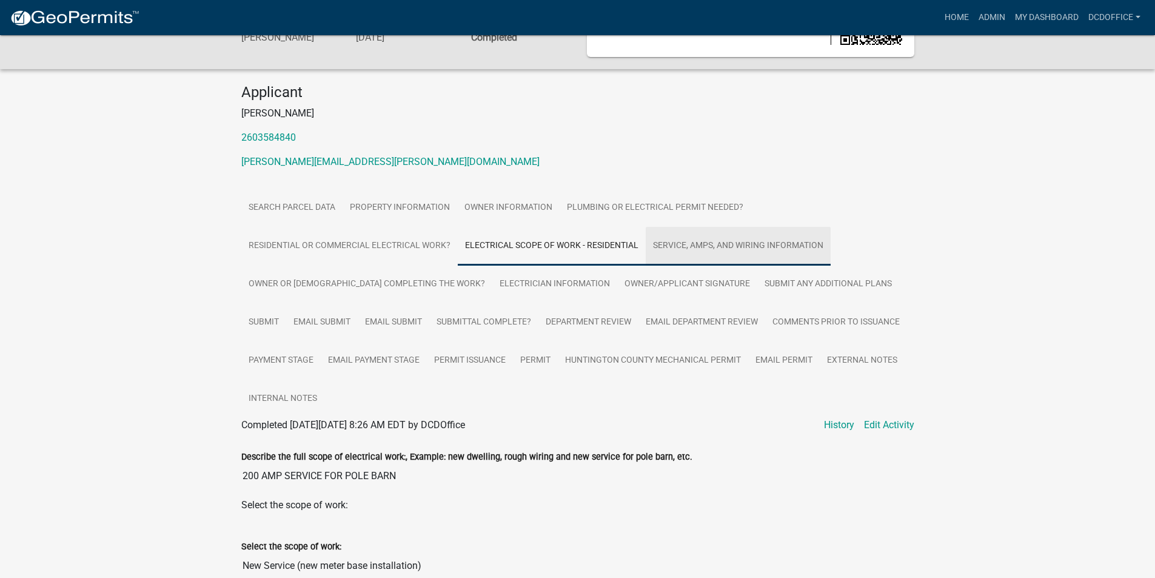
click at [678, 248] on link "Service, Amps, and Wiring Information" at bounding box center [738, 246] width 185 height 39
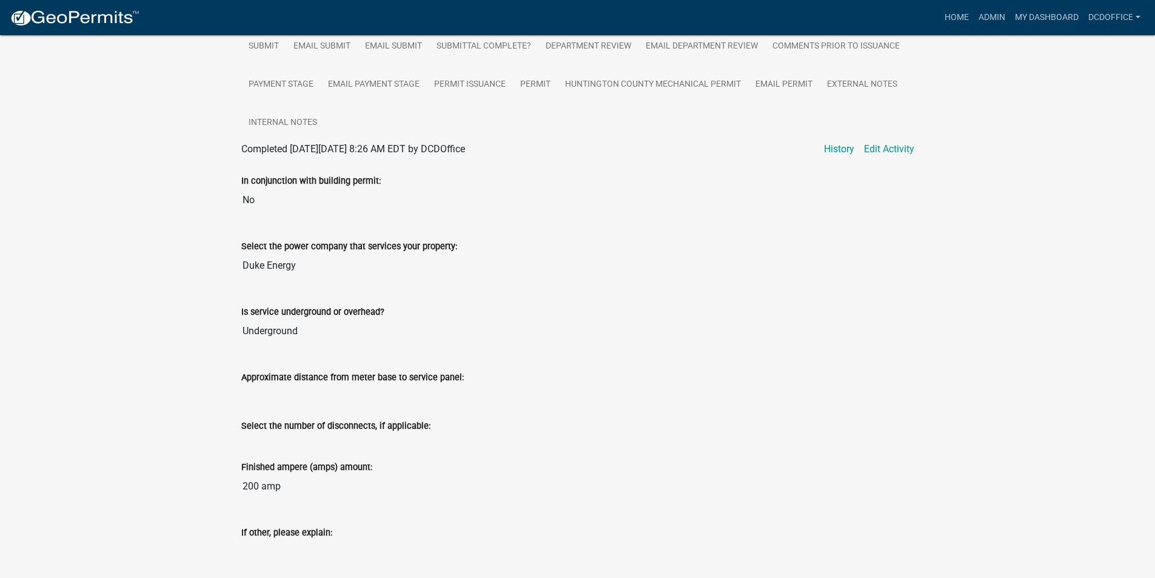
scroll to position [379, 0]
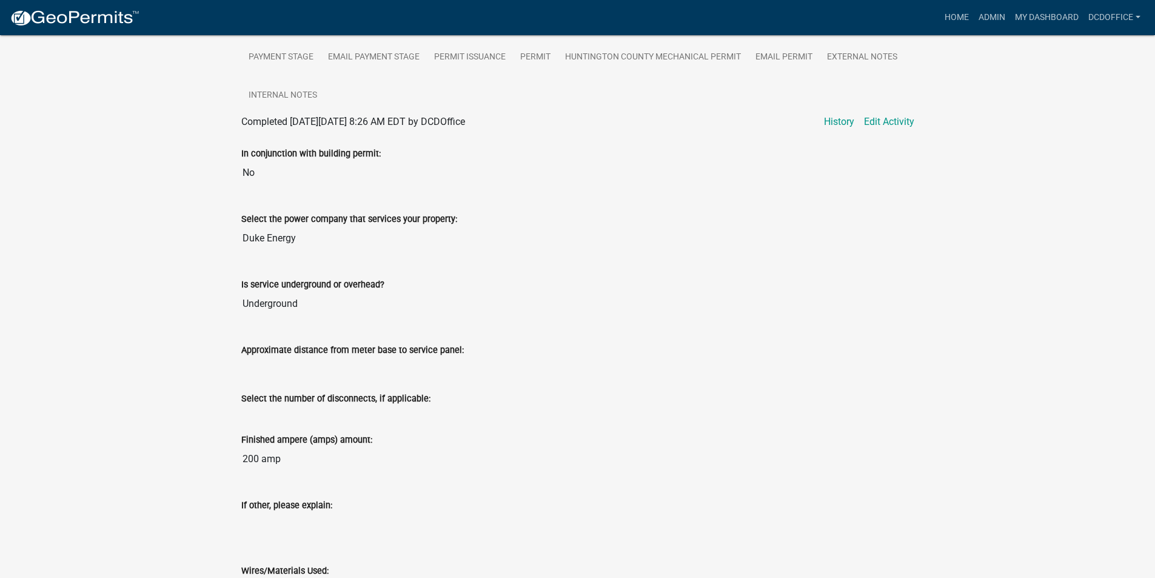
click at [269, 161] on input "No" at bounding box center [577, 173] width 673 height 24
click at [272, 176] on input "No" at bounding box center [577, 173] width 673 height 24
click at [670, 350] on div "Approximate distance from meter base to service panel:" at bounding box center [577, 349] width 673 height 15
